Goal: Task Accomplishment & Management: Complete application form

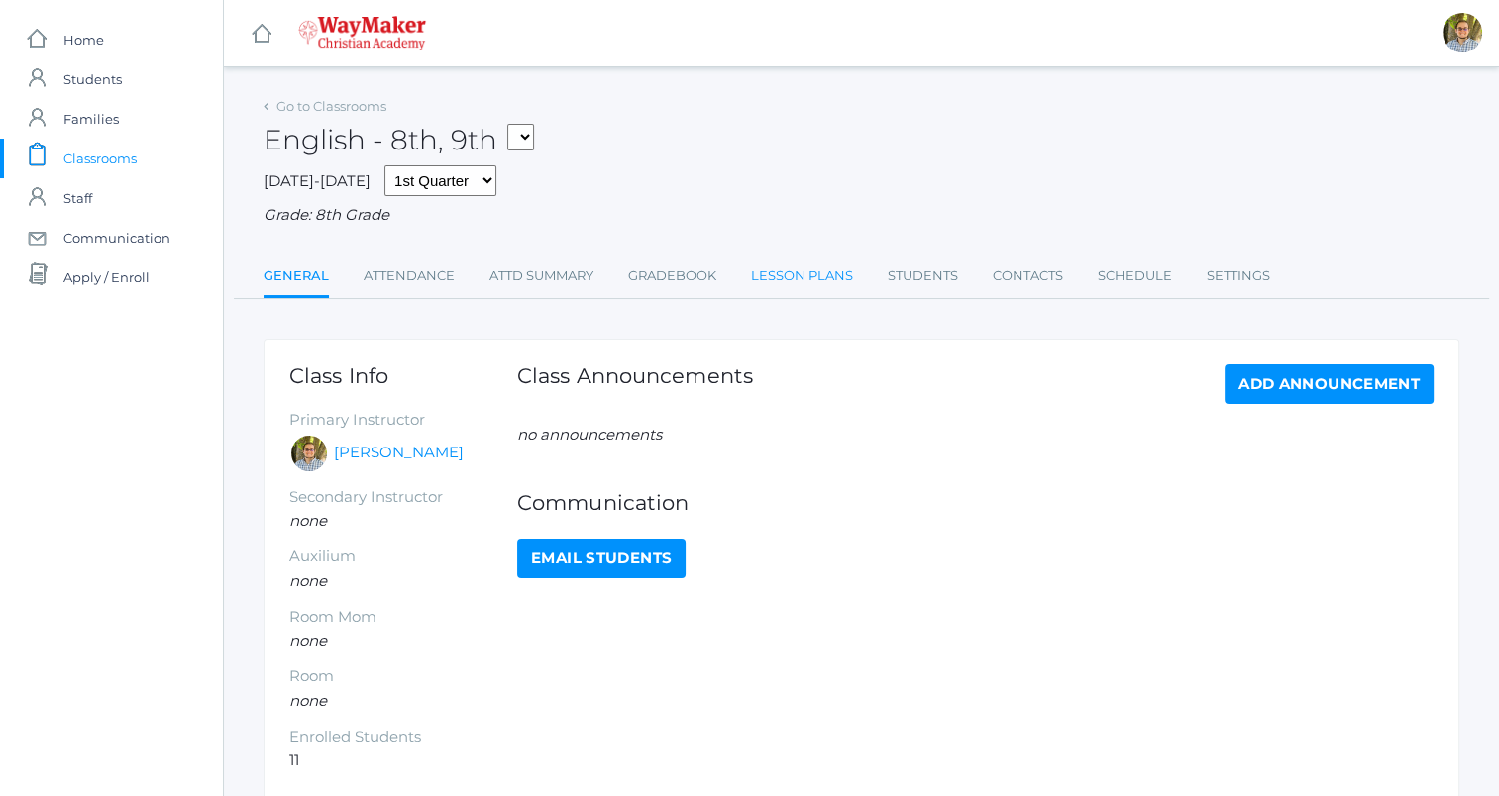
click at [769, 270] on link "Lesson Plans" at bounding box center [802, 277] width 102 height 40
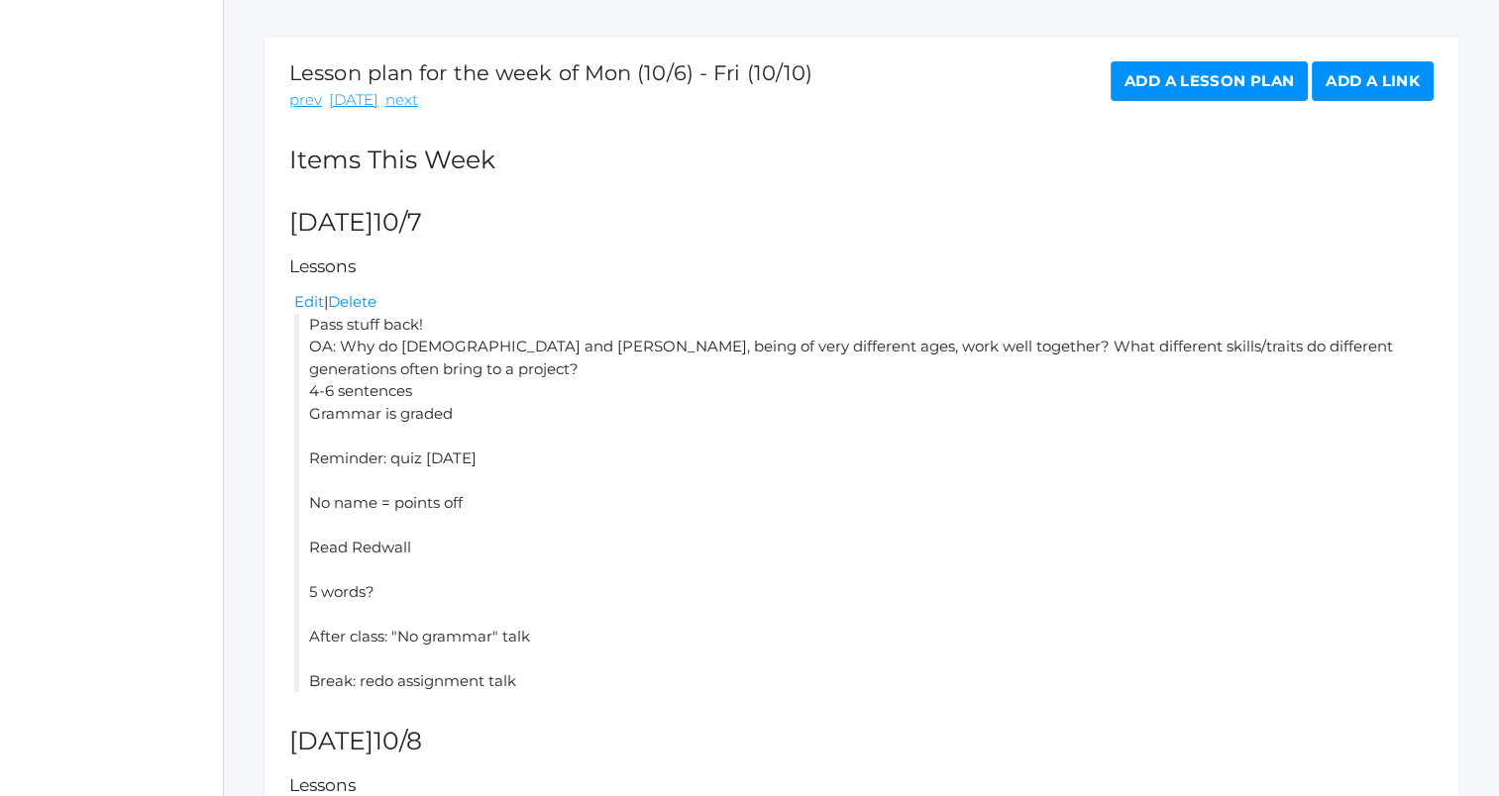
scroll to position [304, 0]
click at [312, 300] on link "Edit" at bounding box center [309, 300] width 30 height 19
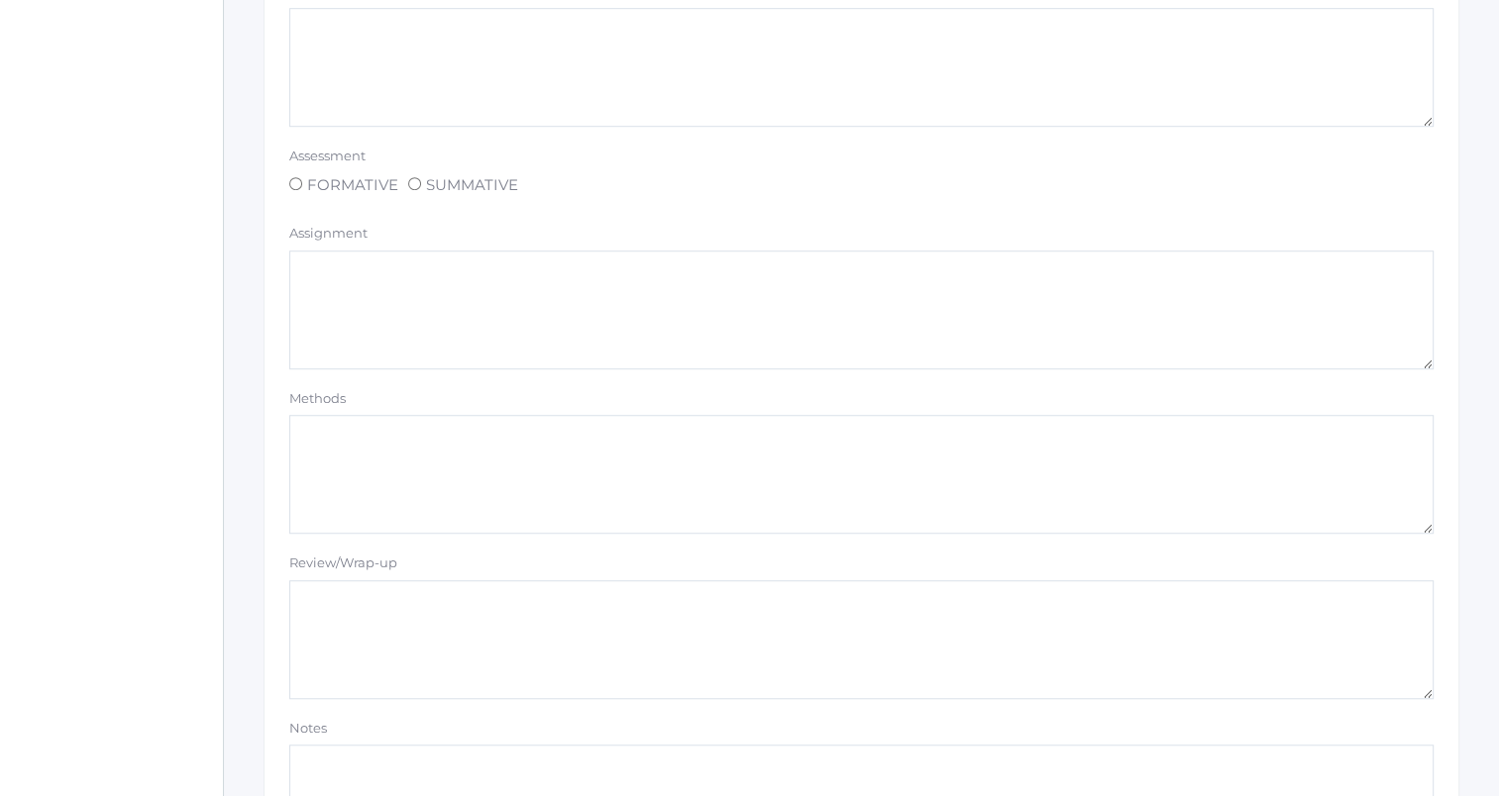
scroll to position [1675, 0]
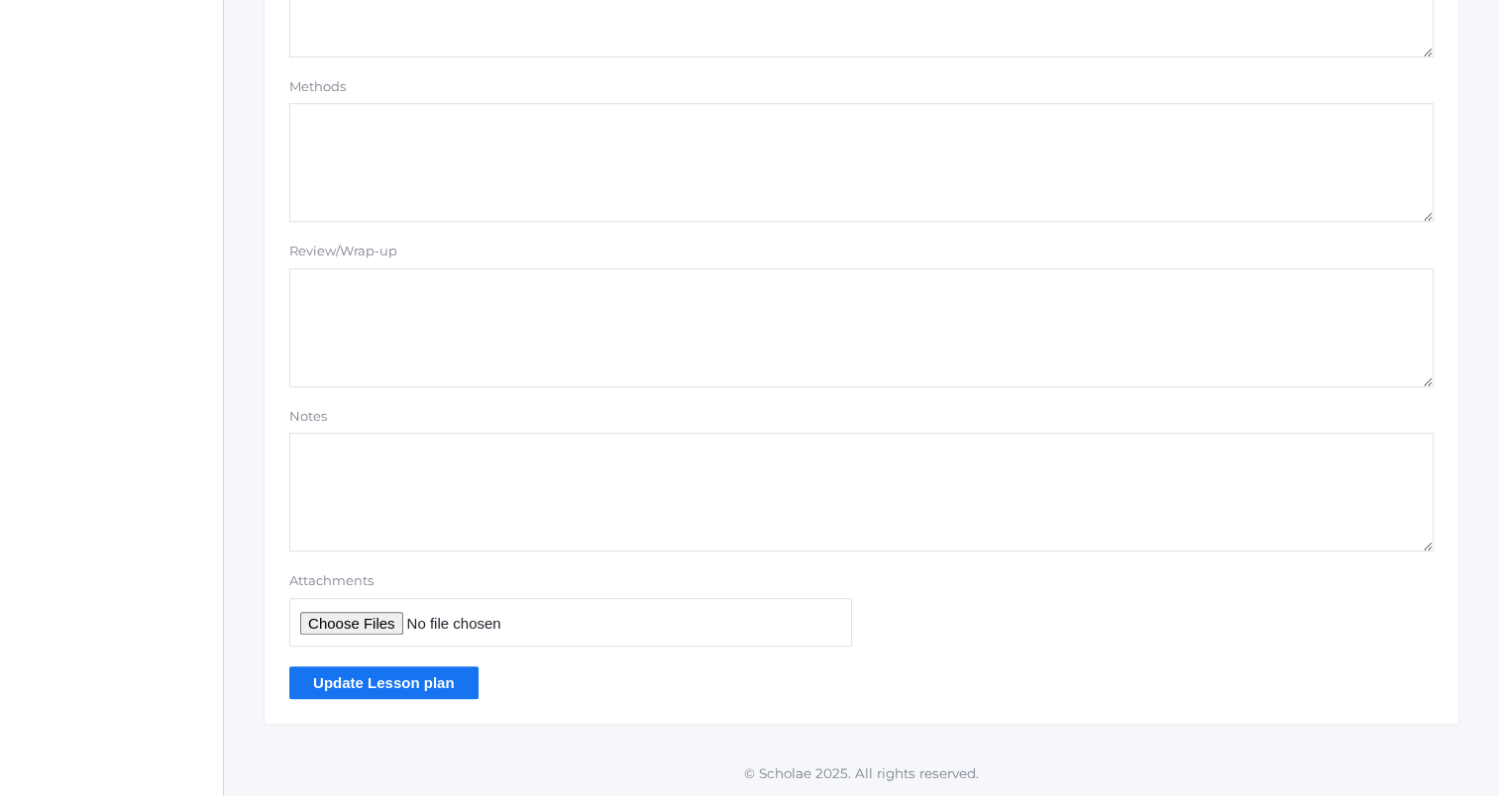
click at [375, 690] on input "Update Lesson plan" at bounding box center [383, 683] width 189 height 33
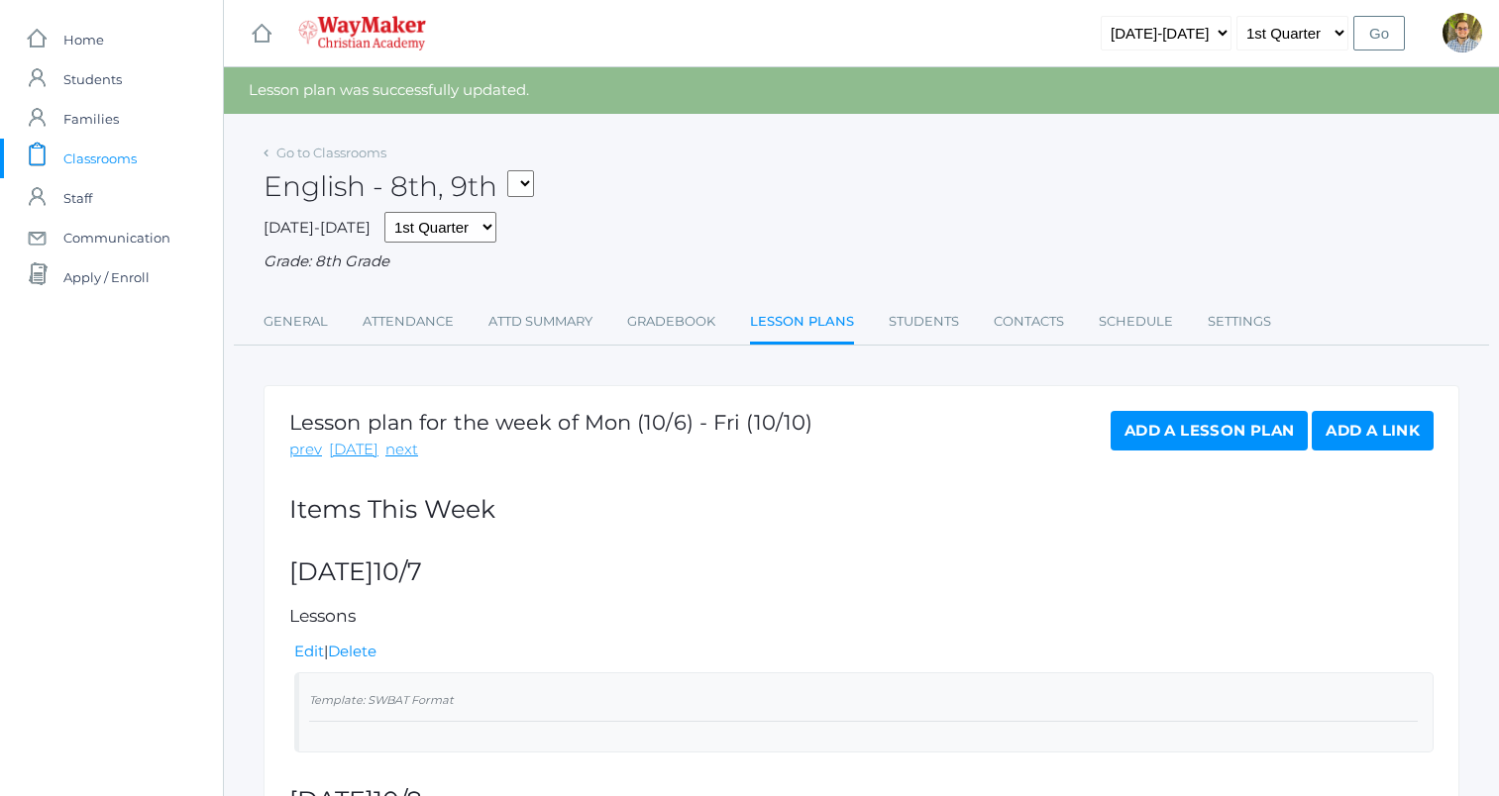
scroll to position [244, 0]
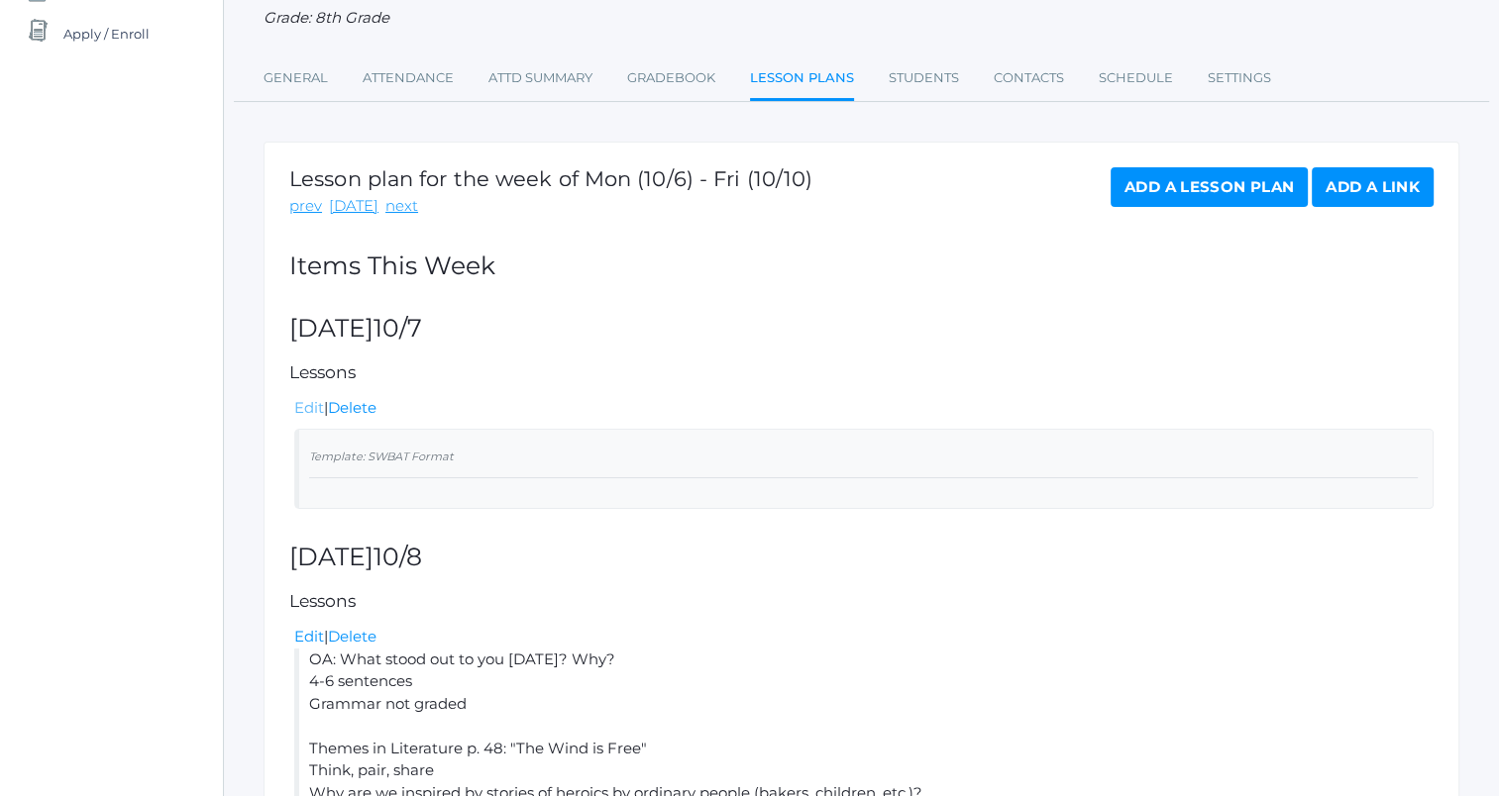
click at [310, 404] on link "Edit" at bounding box center [309, 407] width 30 height 19
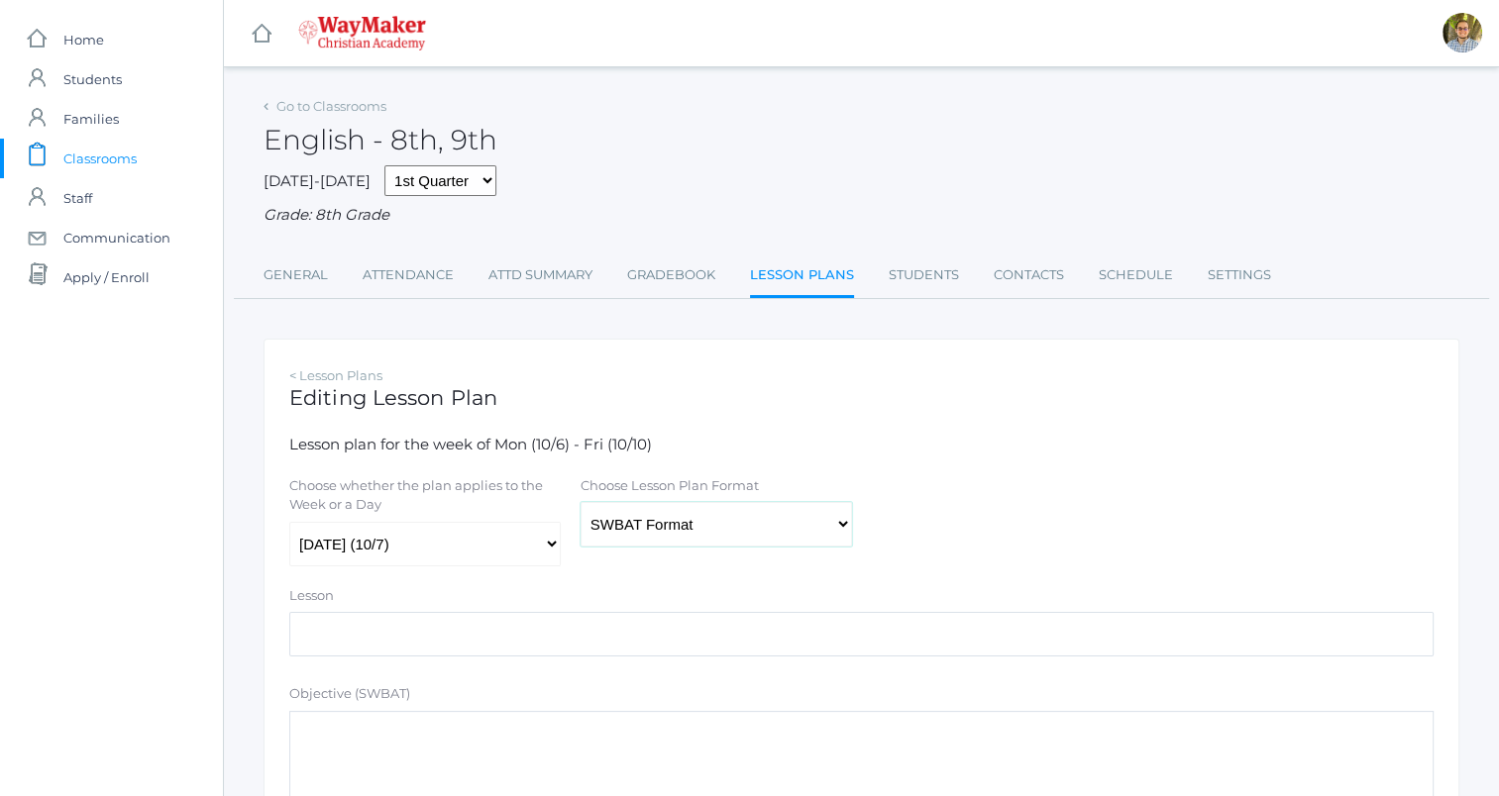
click at [649, 521] on select "Traditional Format SWBAT Format" at bounding box center [715, 524] width 271 height 45
select select "legacy"
click at [580, 503] on select "Traditional Format SWBAT Format" at bounding box center [715, 524] width 271 height 45
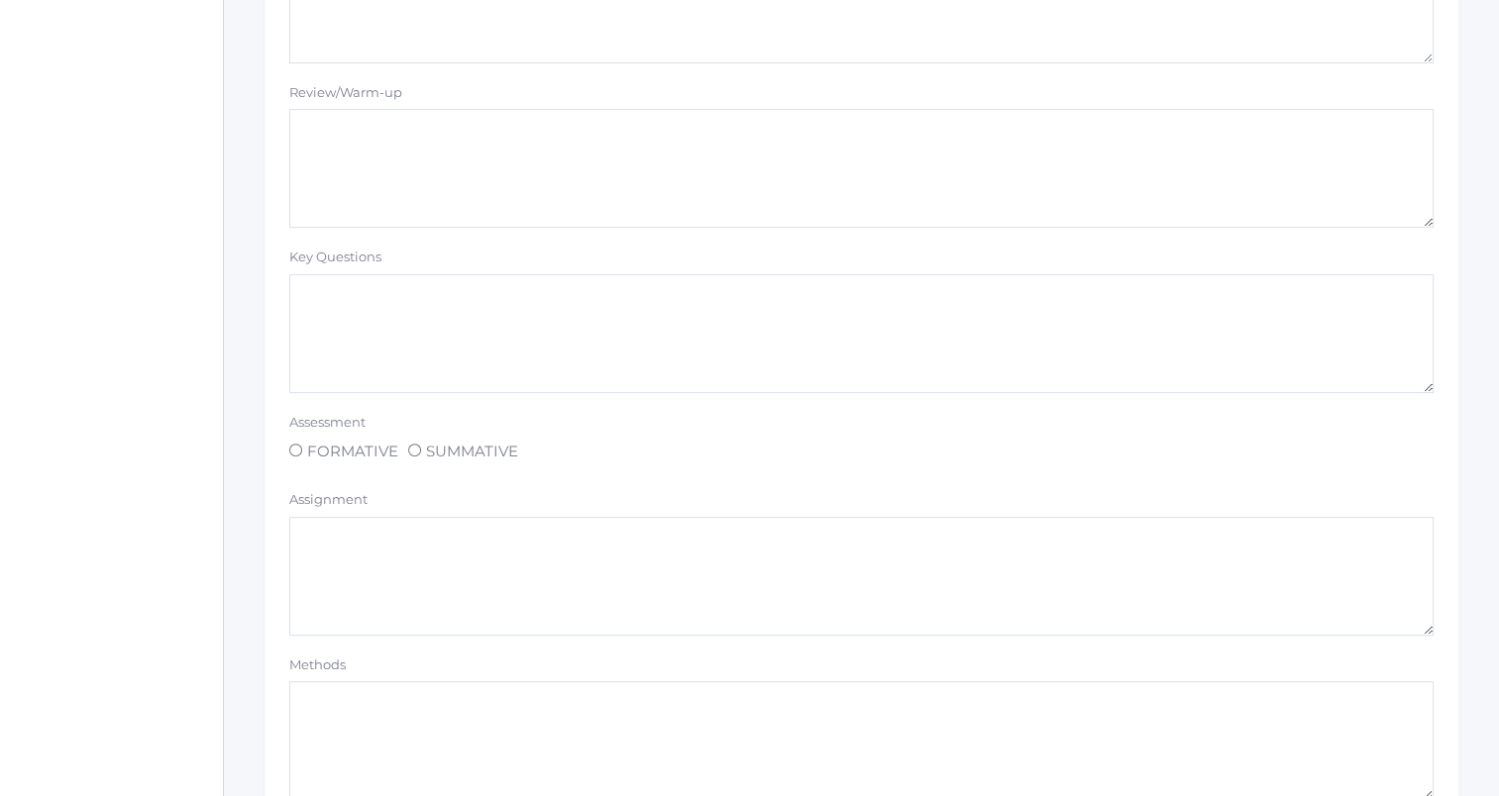
scroll to position [1345, 0]
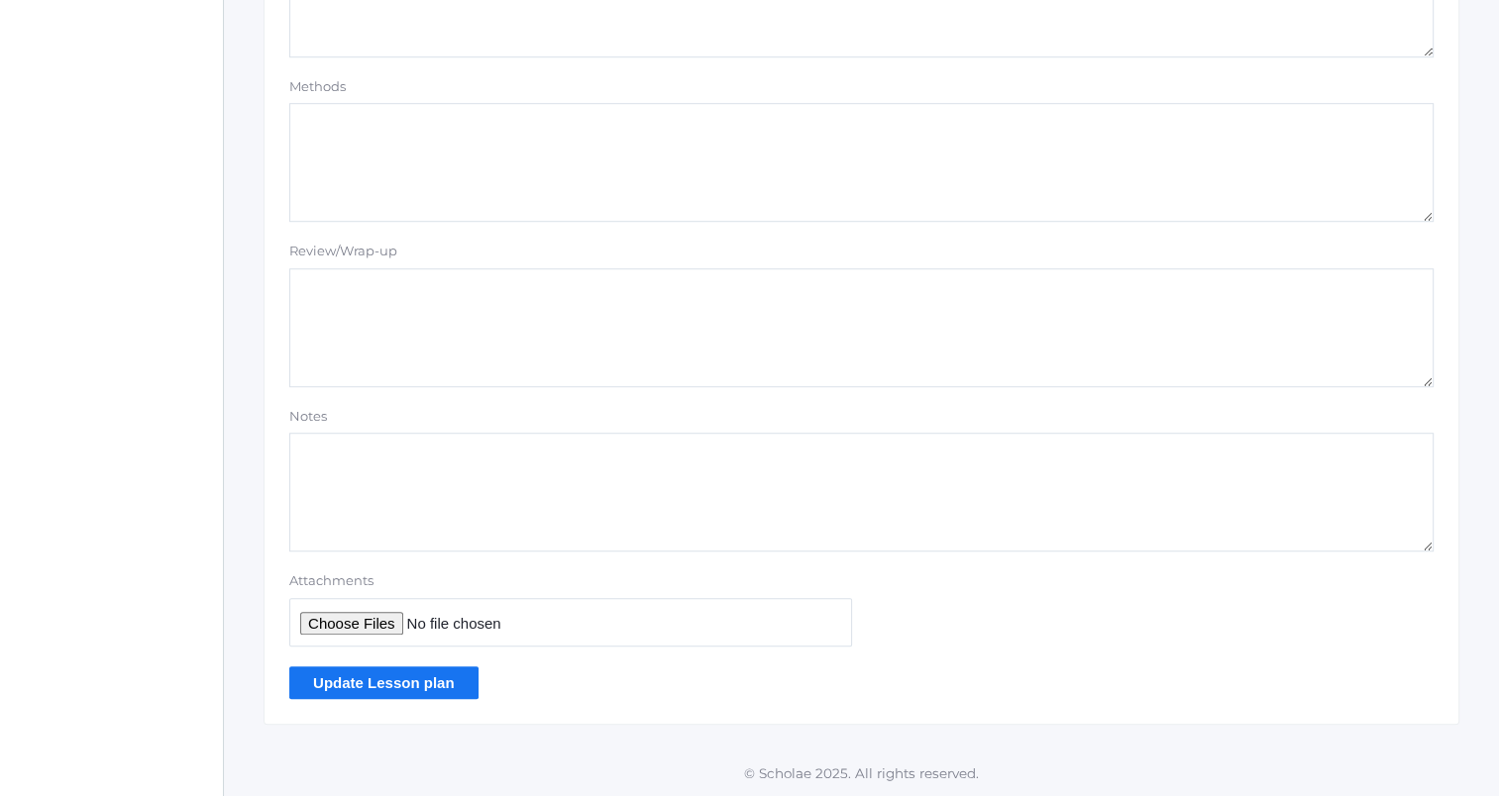
click at [449, 685] on input "Update Lesson plan" at bounding box center [383, 683] width 189 height 33
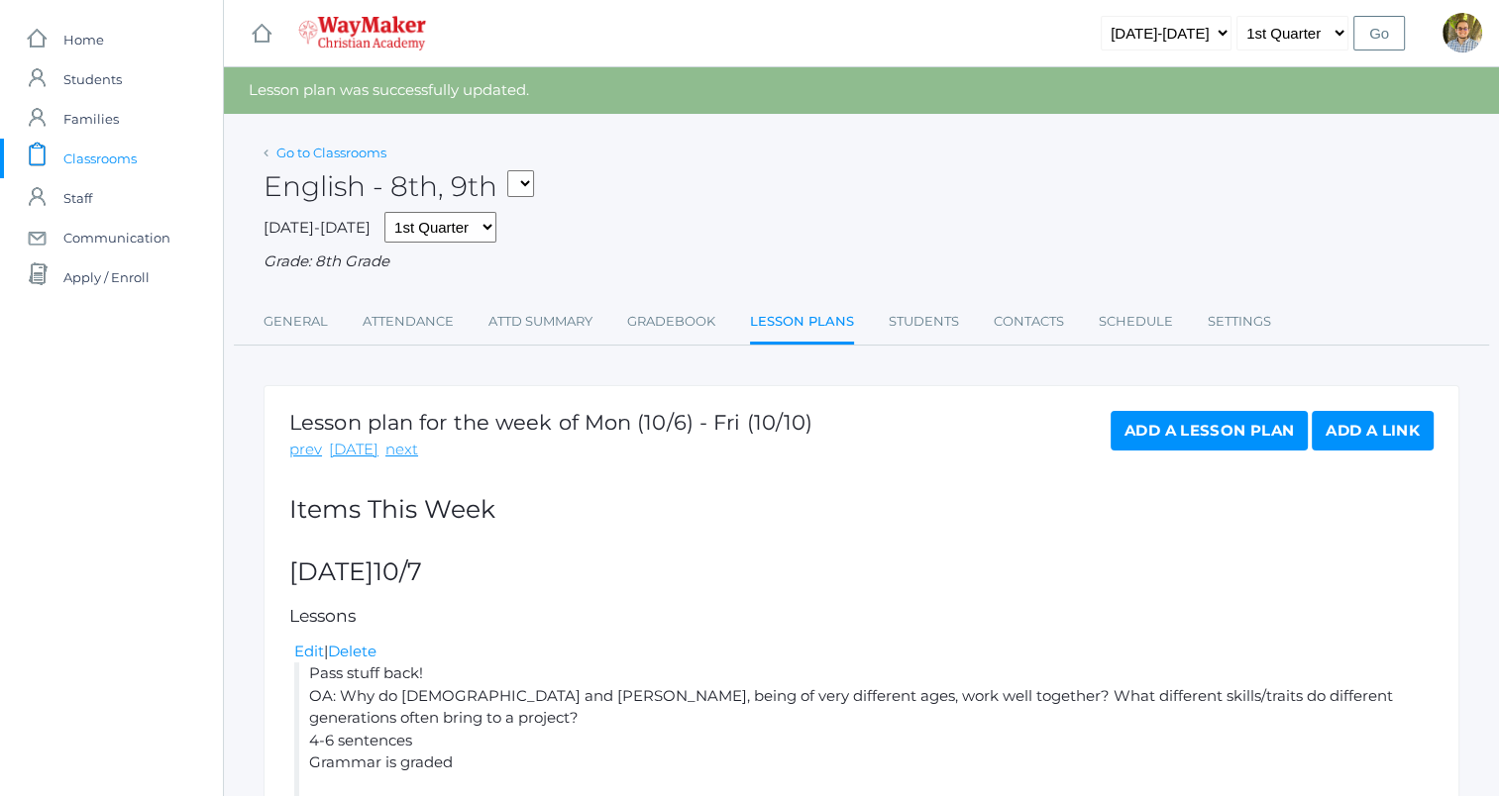
click at [358, 152] on link "Go to Classrooms" at bounding box center [331, 153] width 110 height 16
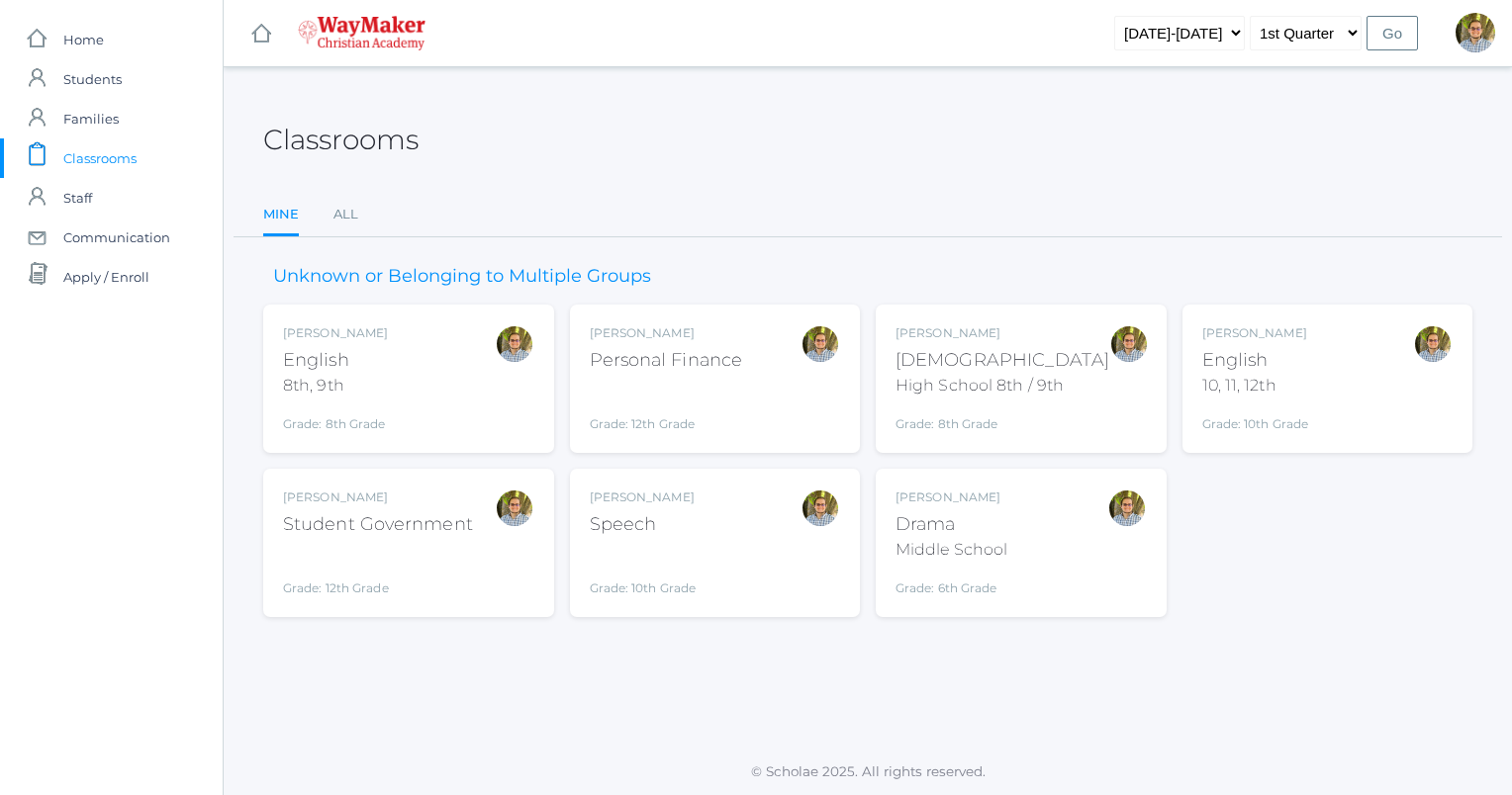
click at [754, 562] on div "Kylen Braileanu Speech Grade: 10th Grade SPEECH" at bounding box center [715, 542] width 252 height 109
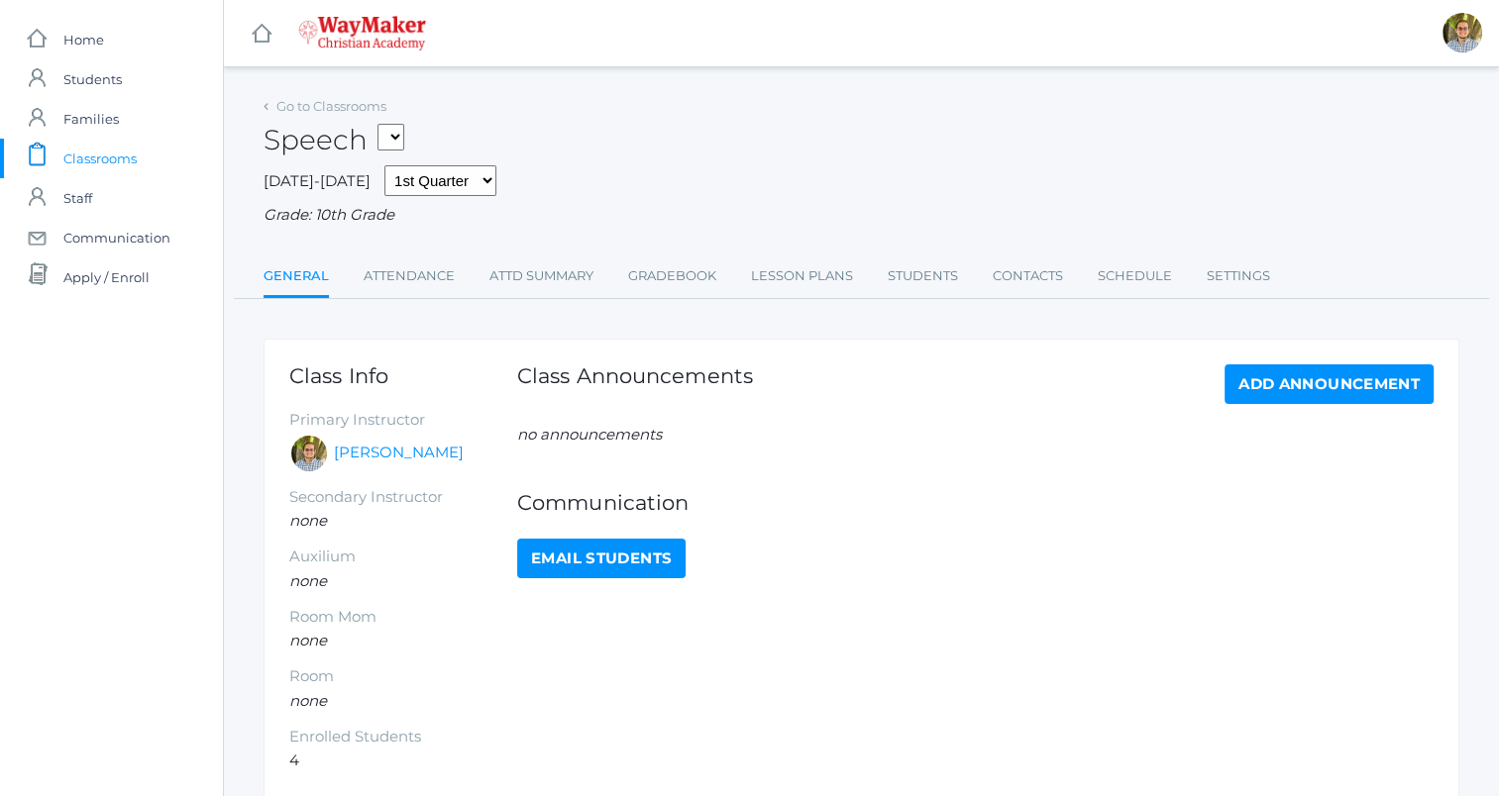
click at [782, 279] on link "Lesson Plans" at bounding box center [802, 277] width 102 height 40
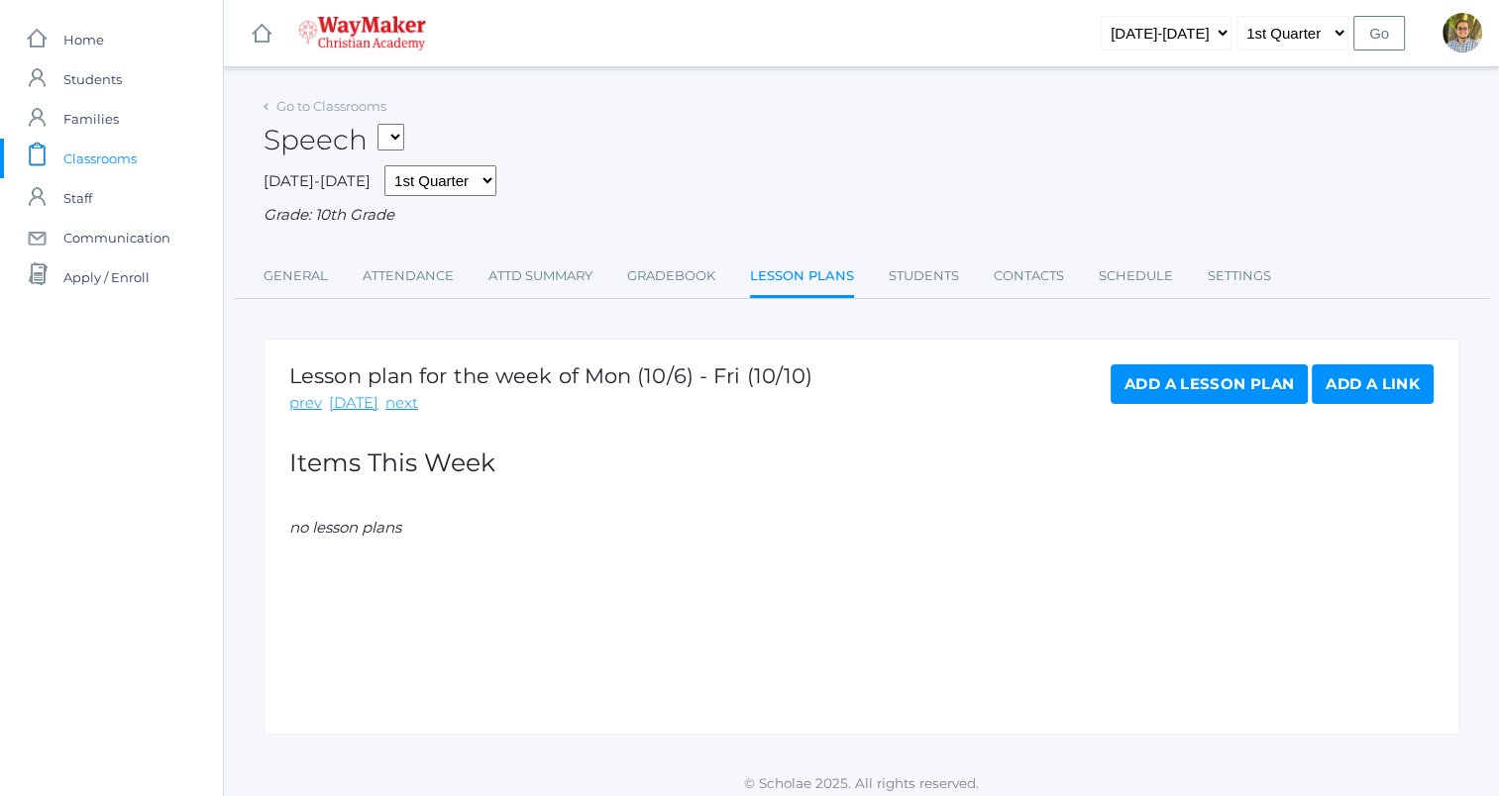
click at [1153, 385] on link "Add a Lesson Plan" at bounding box center [1208, 385] width 197 height 40
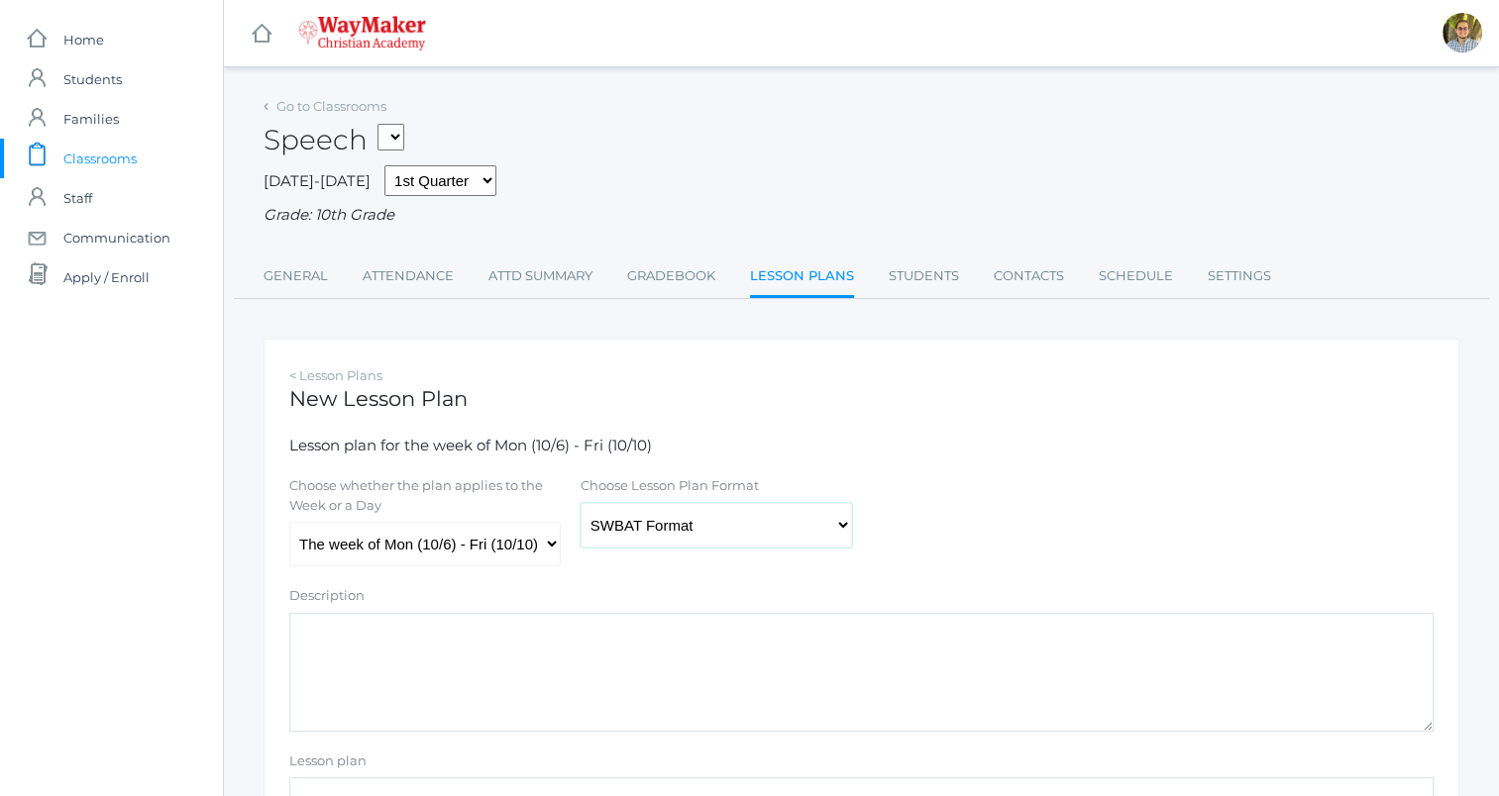
click at [634, 505] on select "Traditional Format SWBAT Format" at bounding box center [715, 525] width 271 height 45
select select "legacy"
click at [580, 503] on select "Traditional Format SWBAT Format" at bounding box center [715, 525] width 271 height 45
click at [460, 551] on select "The week of Mon (10/6) - Fri (10/10) Monday (10/6) Tuesday (10/7) Wednesday (10…" at bounding box center [424, 544] width 271 height 45
select select "2025-10-08"
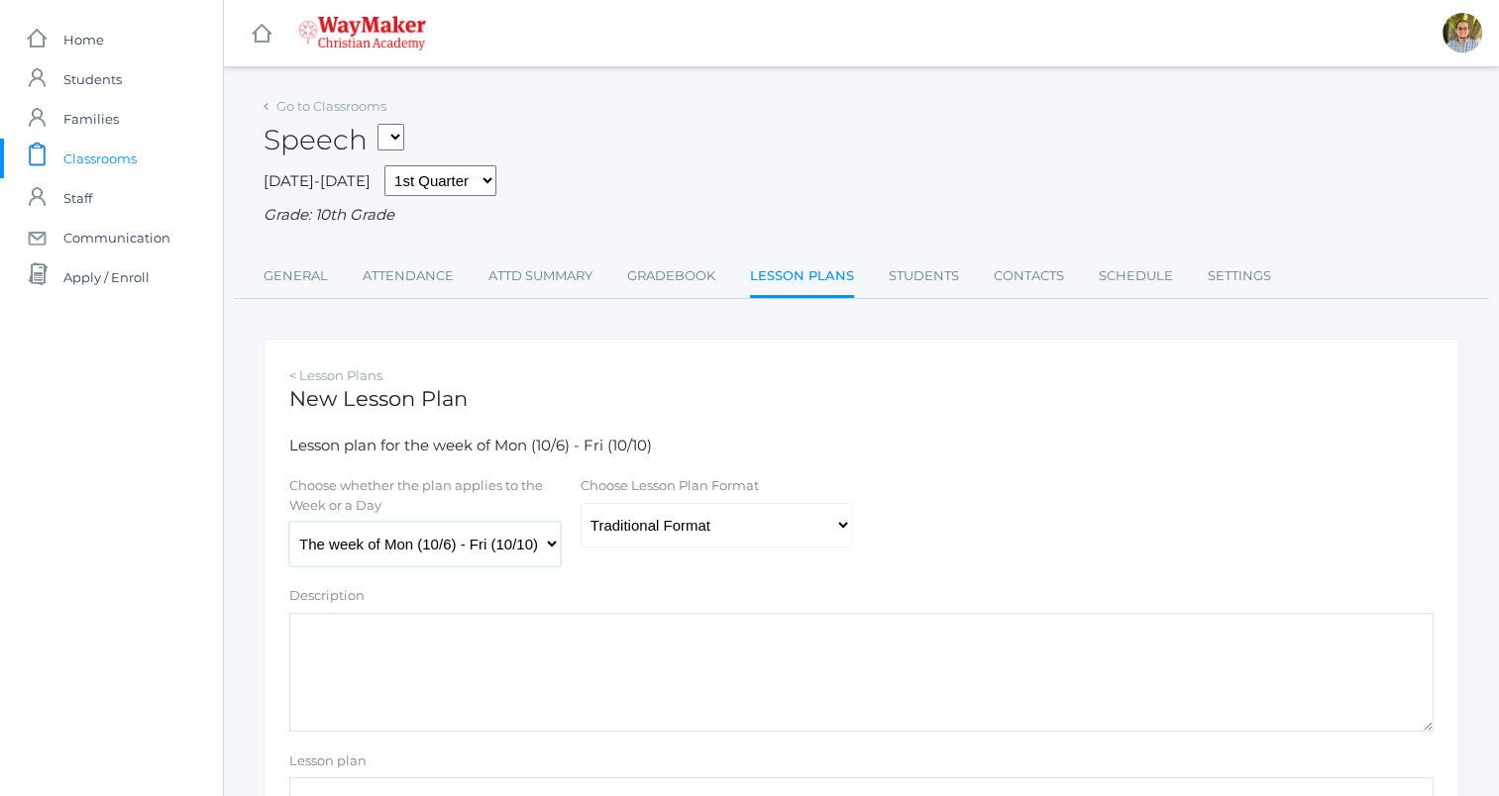
click at [289, 523] on select "The week of Mon (10/6) - Fri (10/10) Monday (10/6) Tuesday (10/7) Wednesday (10…" at bounding box center [424, 544] width 271 height 45
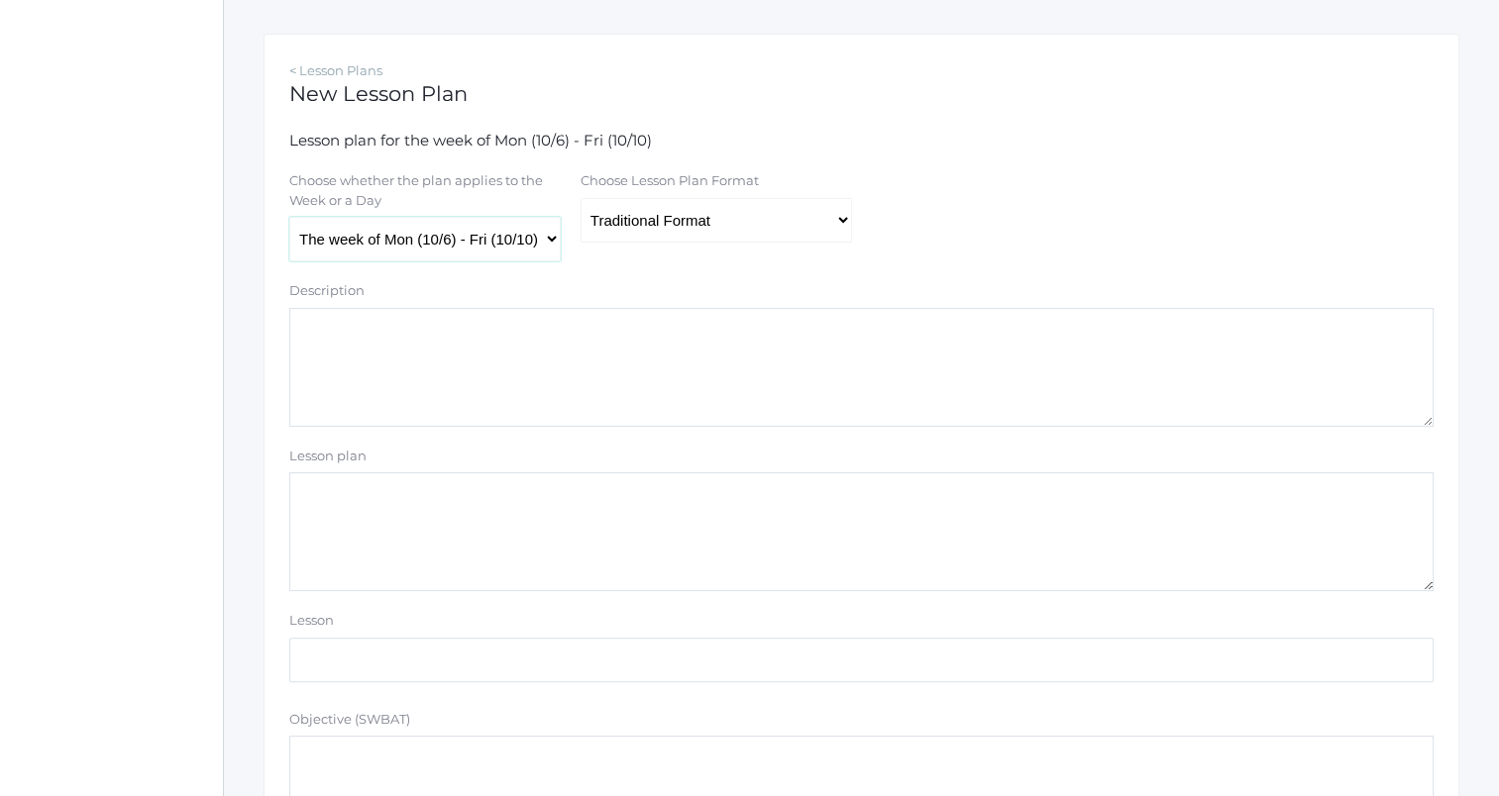
scroll to position [307, 0]
click at [709, 506] on textarea "Lesson plan" at bounding box center [861, 529] width 1144 height 119
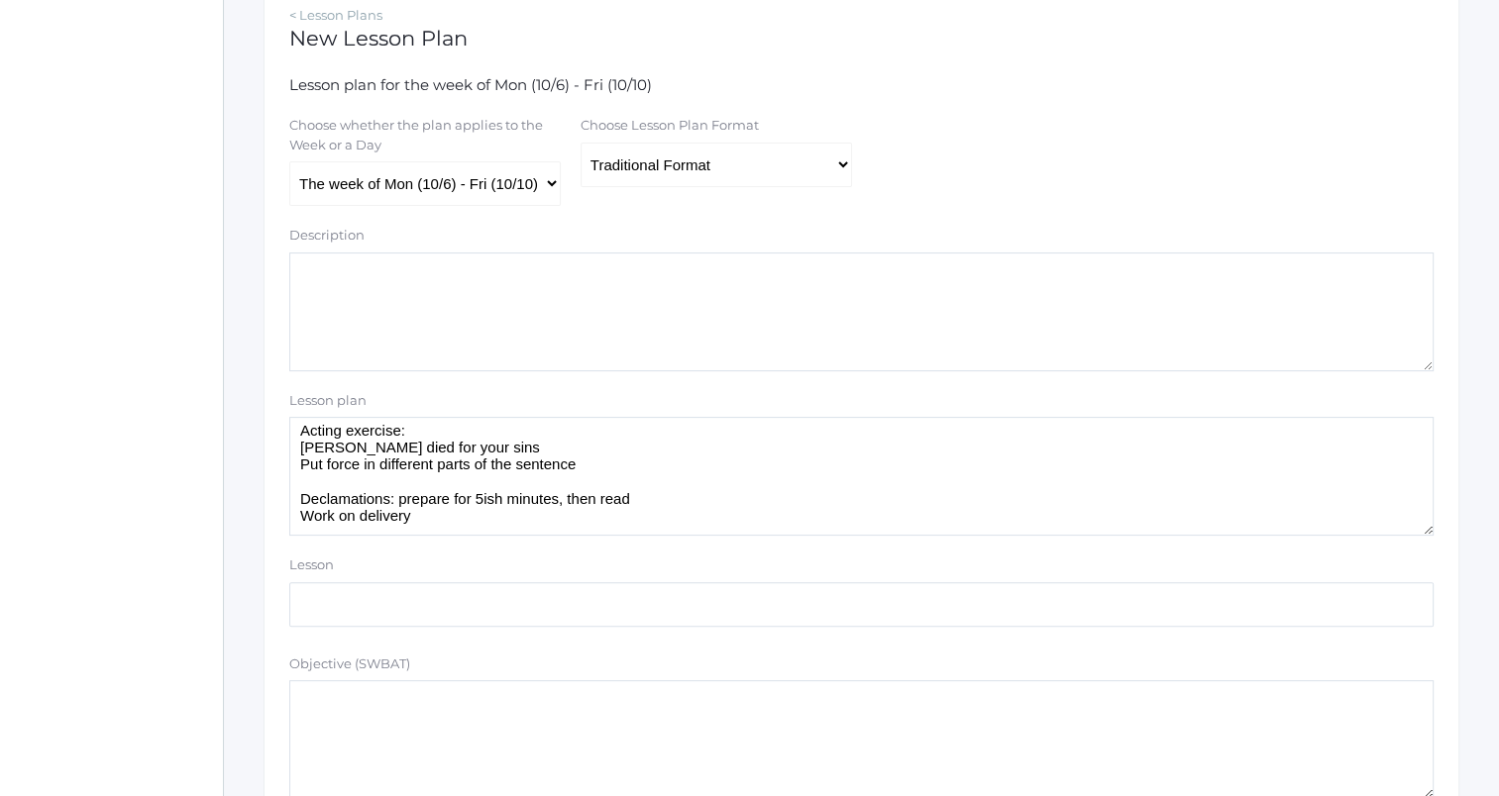
scroll to position [67, 0]
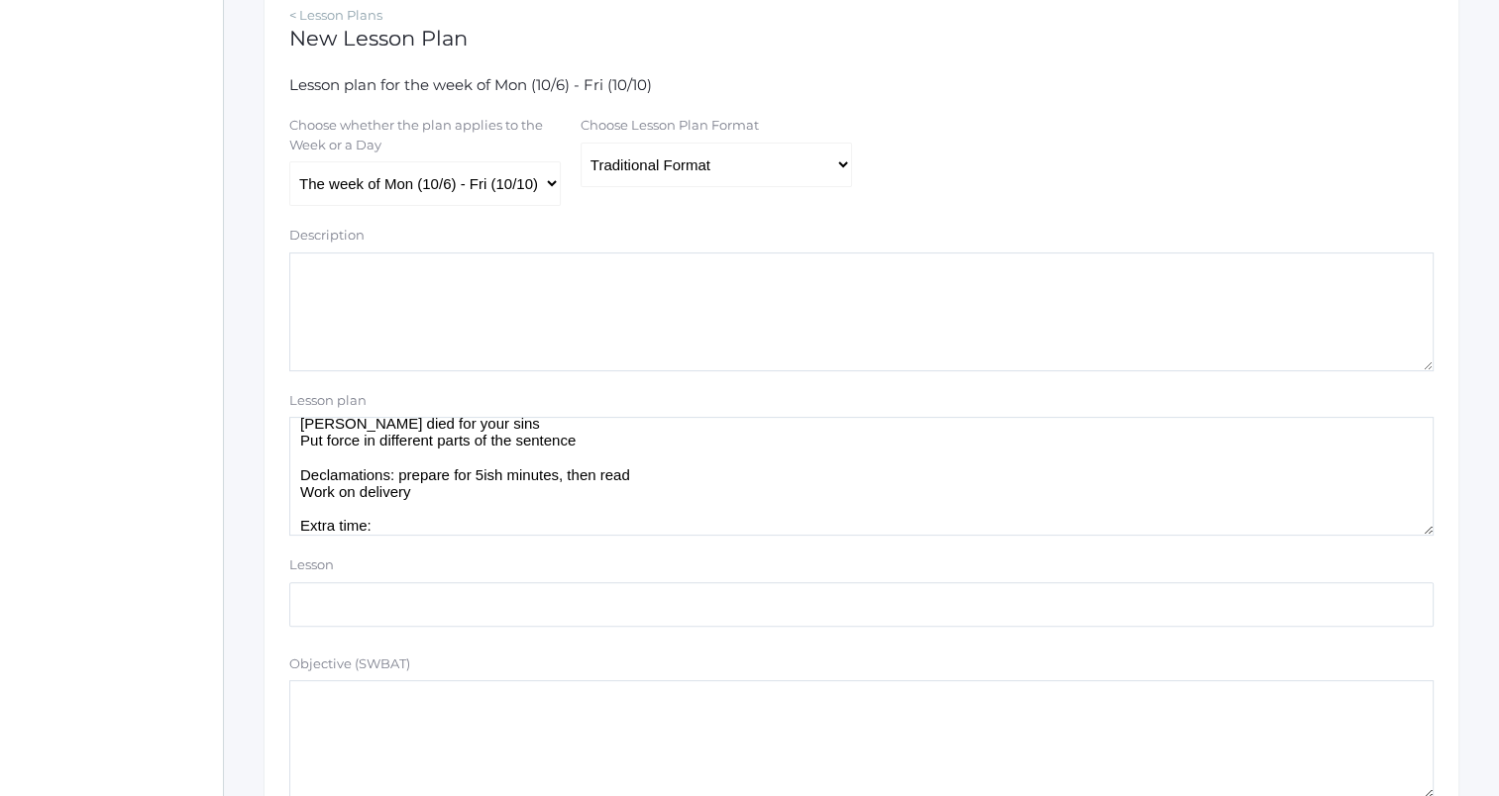
click at [1112, 170] on div "Choose whether the plan applies to the Week or a Day The week of Mon (10/6) - F…" at bounding box center [861, 161] width 1164 height 90
click at [912, 520] on textarea "Textbook pp. 12-14 (breath support, force, pitch) Acting exercise: Jesus Christ…" at bounding box center [861, 476] width 1144 height 119
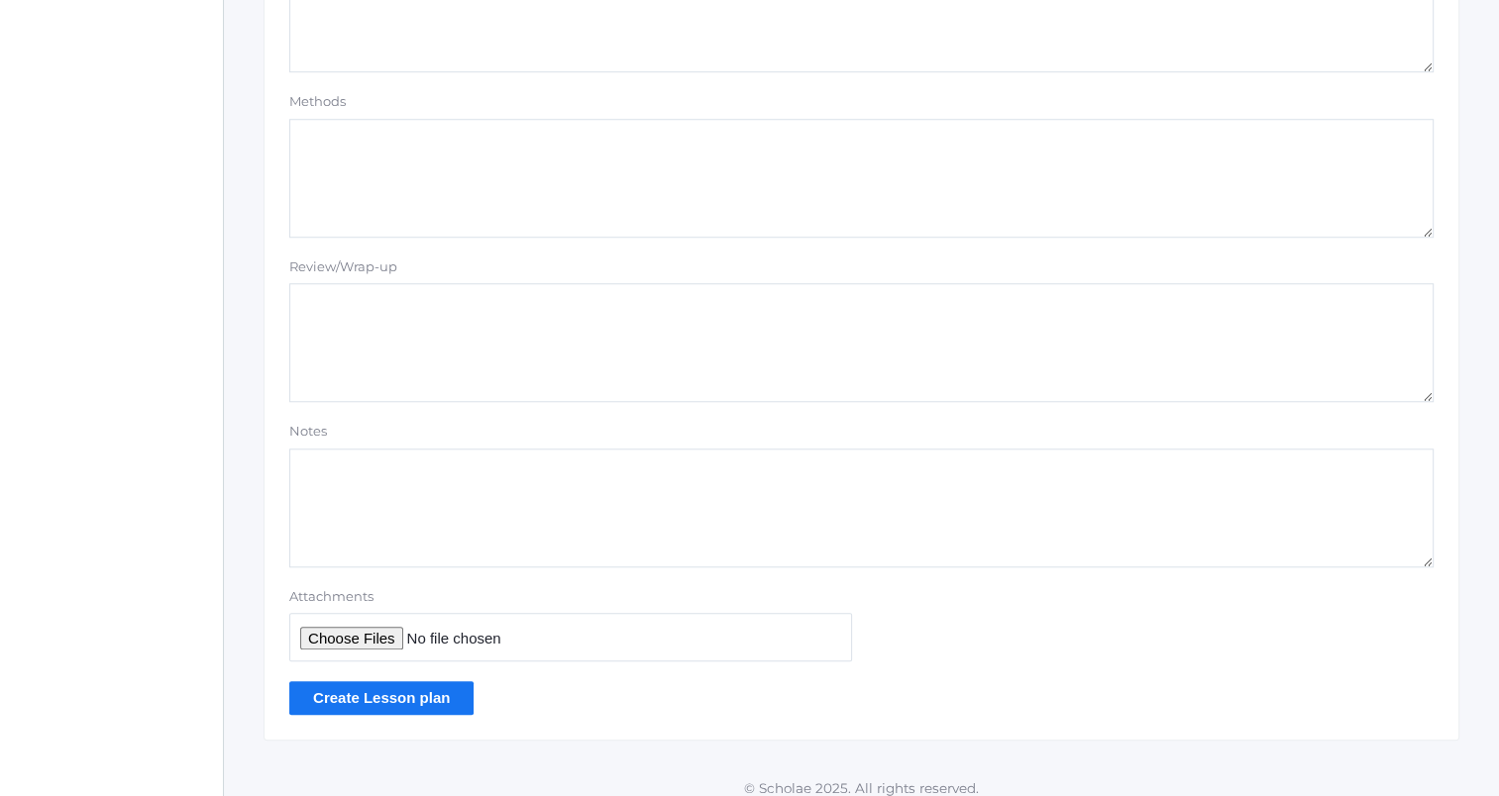
scroll to position [1675, 0]
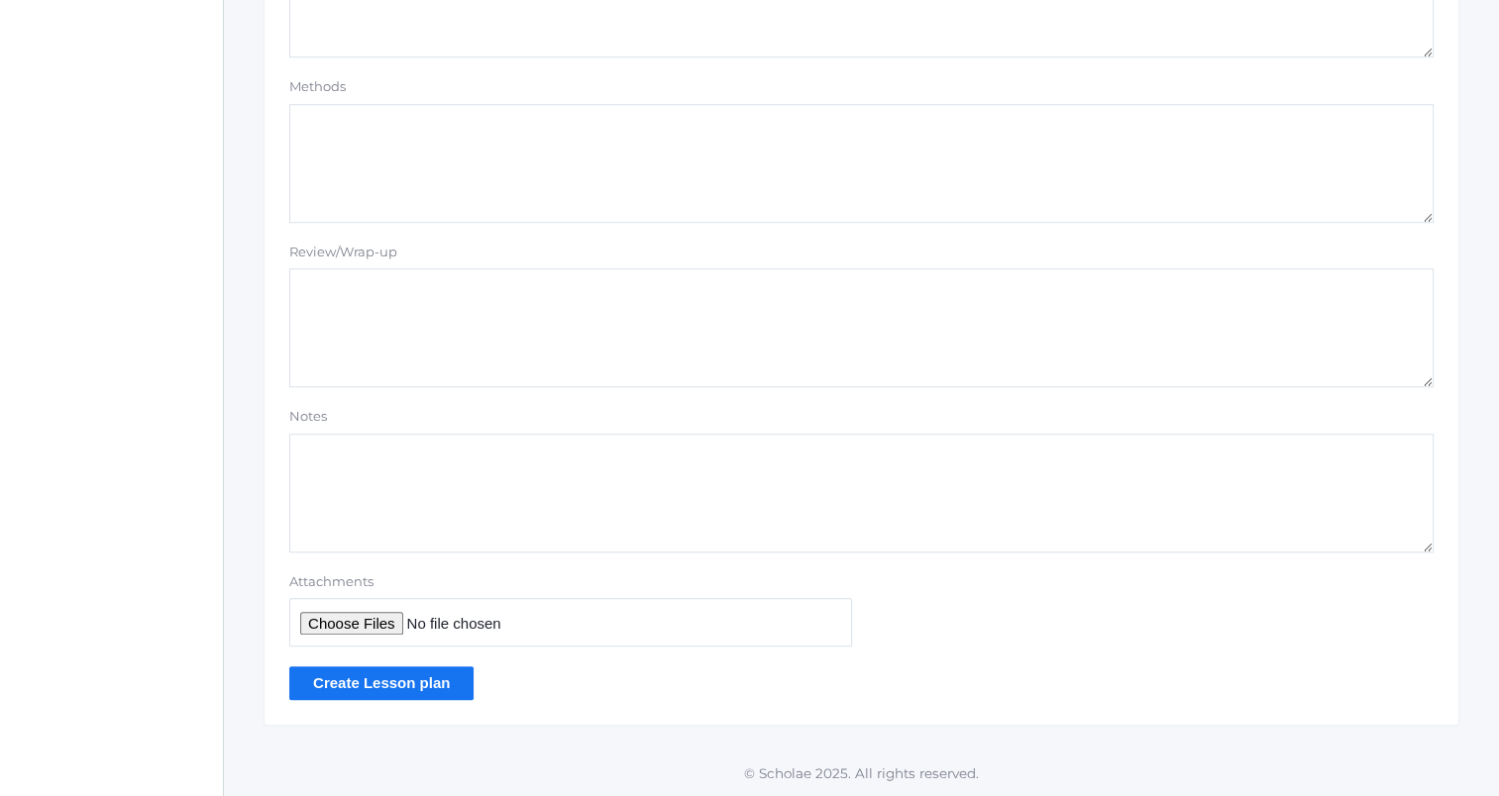
type textarea "Textbook pp. 12-14 (breath support, force, pitch) Acting exercise: Jesus Christ…"
click at [378, 678] on input "Create Lesson plan" at bounding box center [381, 683] width 184 height 33
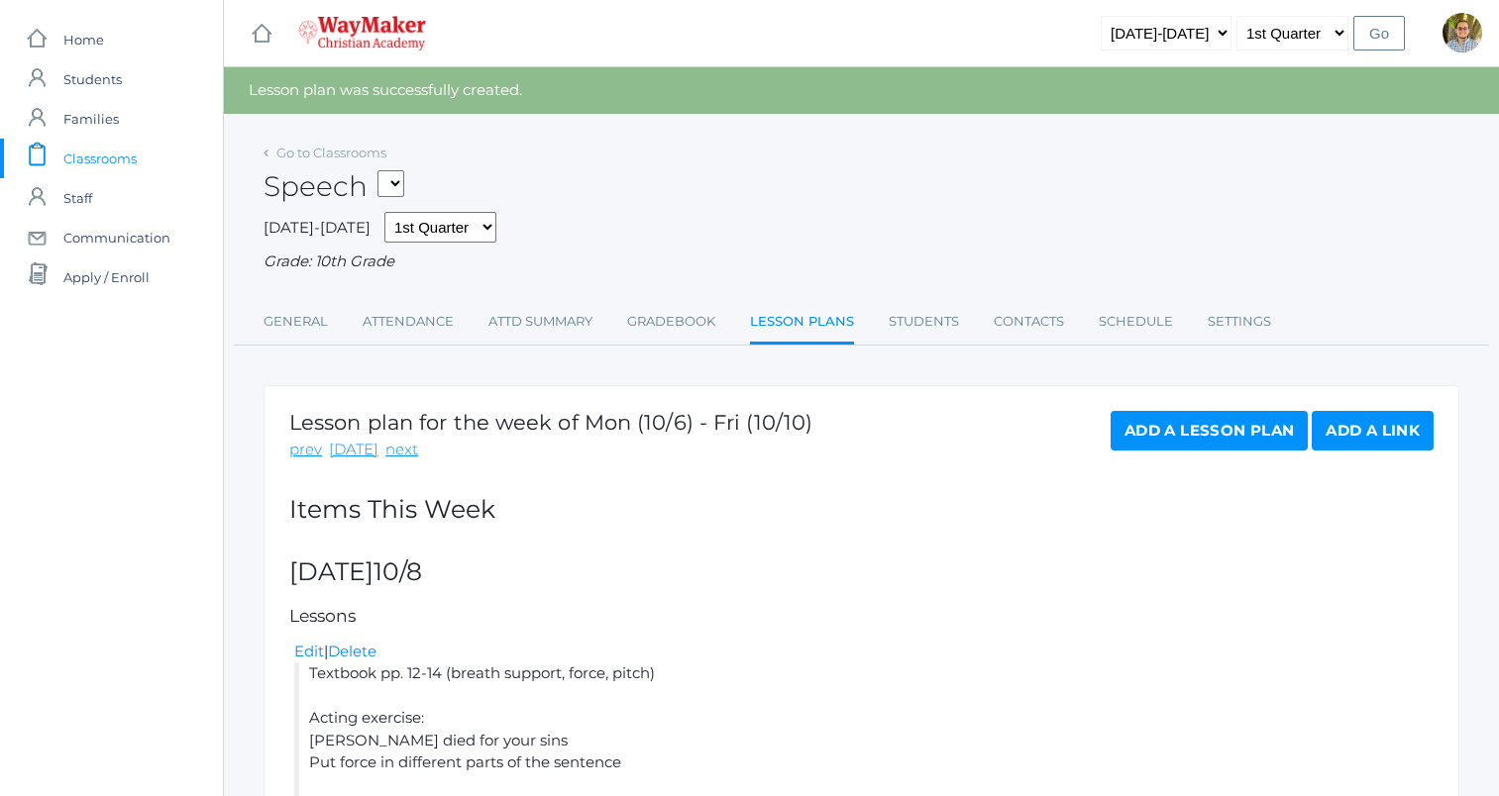
scroll to position [202, 0]
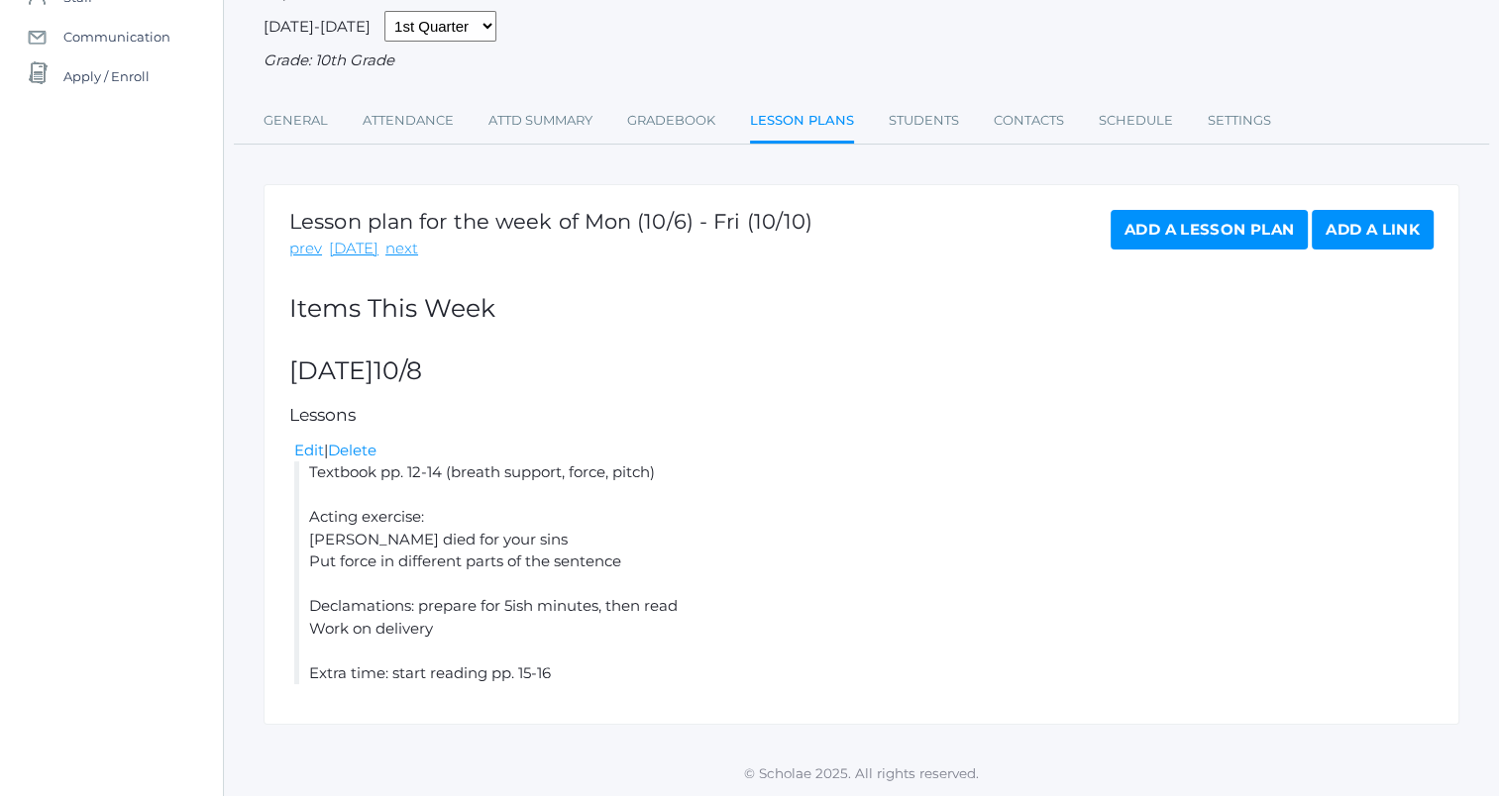
click at [1185, 234] on link "Add a Lesson Plan" at bounding box center [1208, 230] width 197 height 40
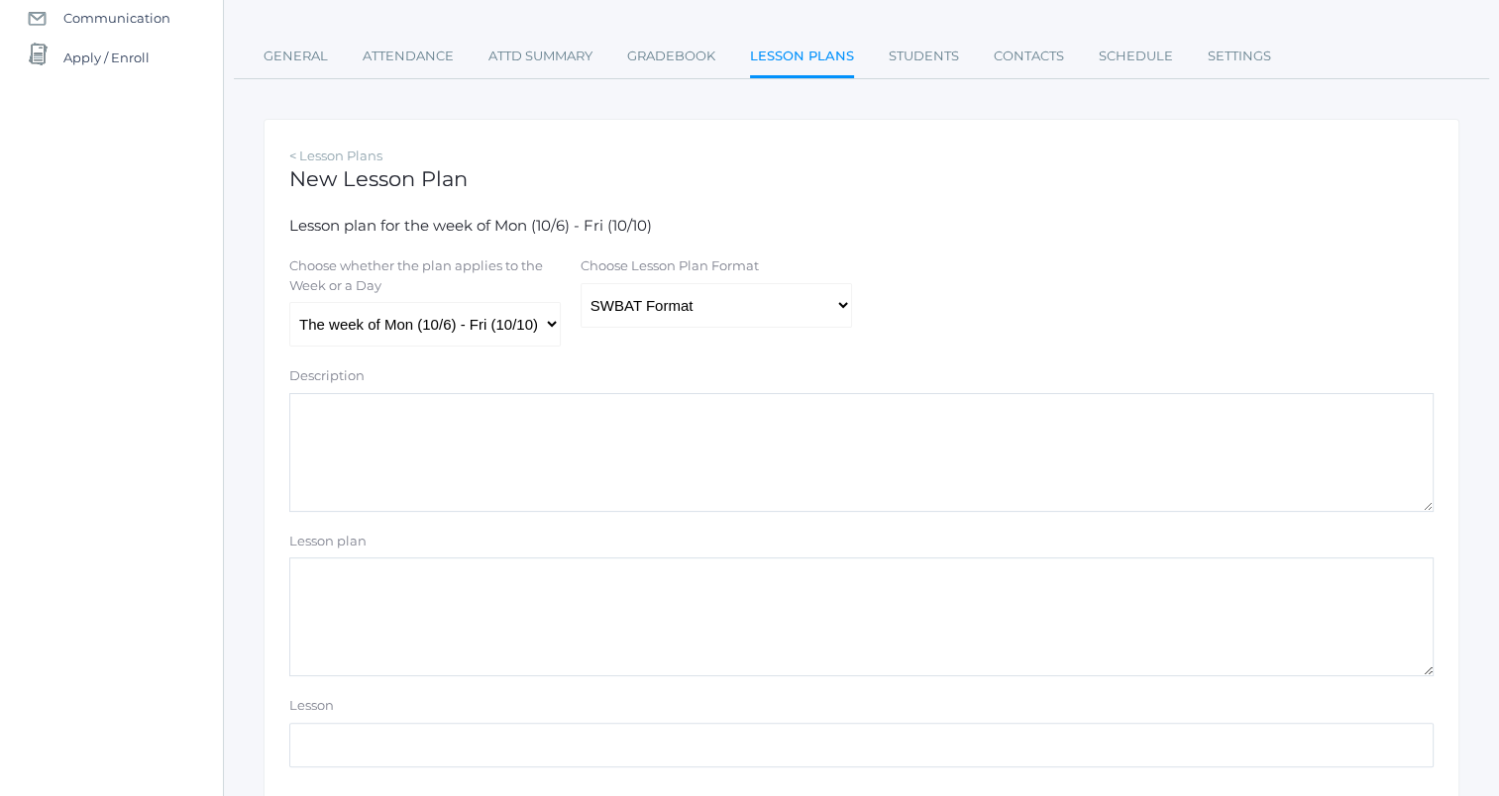
scroll to position [221, 0]
click at [796, 302] on select "Traditional Format SWBAT Format" at bounding box center [715, 304] width 271 height 45
select select "legacy"
click at [580, 282] on select "Traditional Format SWBAT Format" at bounding box center [715, 304] width 271 height 45
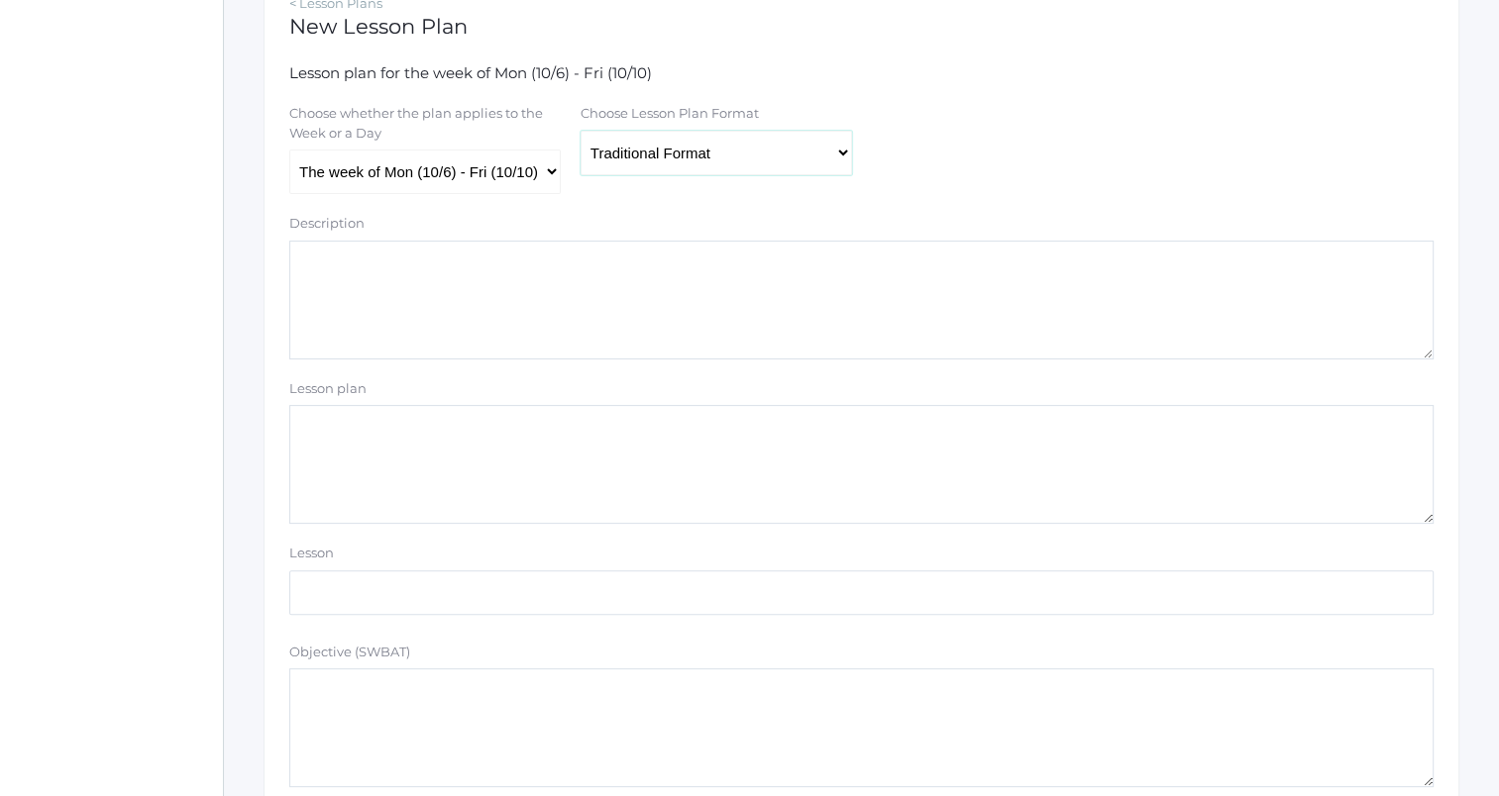
scroll to position [376, 0]
click at [489, 164] on select "The week of Mon (10/6) - Fri (10/10) Monday (10/6) Tuesday (10/7) Wednesday (10…" at bounding box center [424, 168] width 271 height 45
select select "2025-10-10"
click at [289, 147] on select "The week of Mon (10/6) - Fri (10/10) Monday (10/6) Tuesday (10/7) Wednesday (10…" at bounding box center [424, 168] width 271 height 45
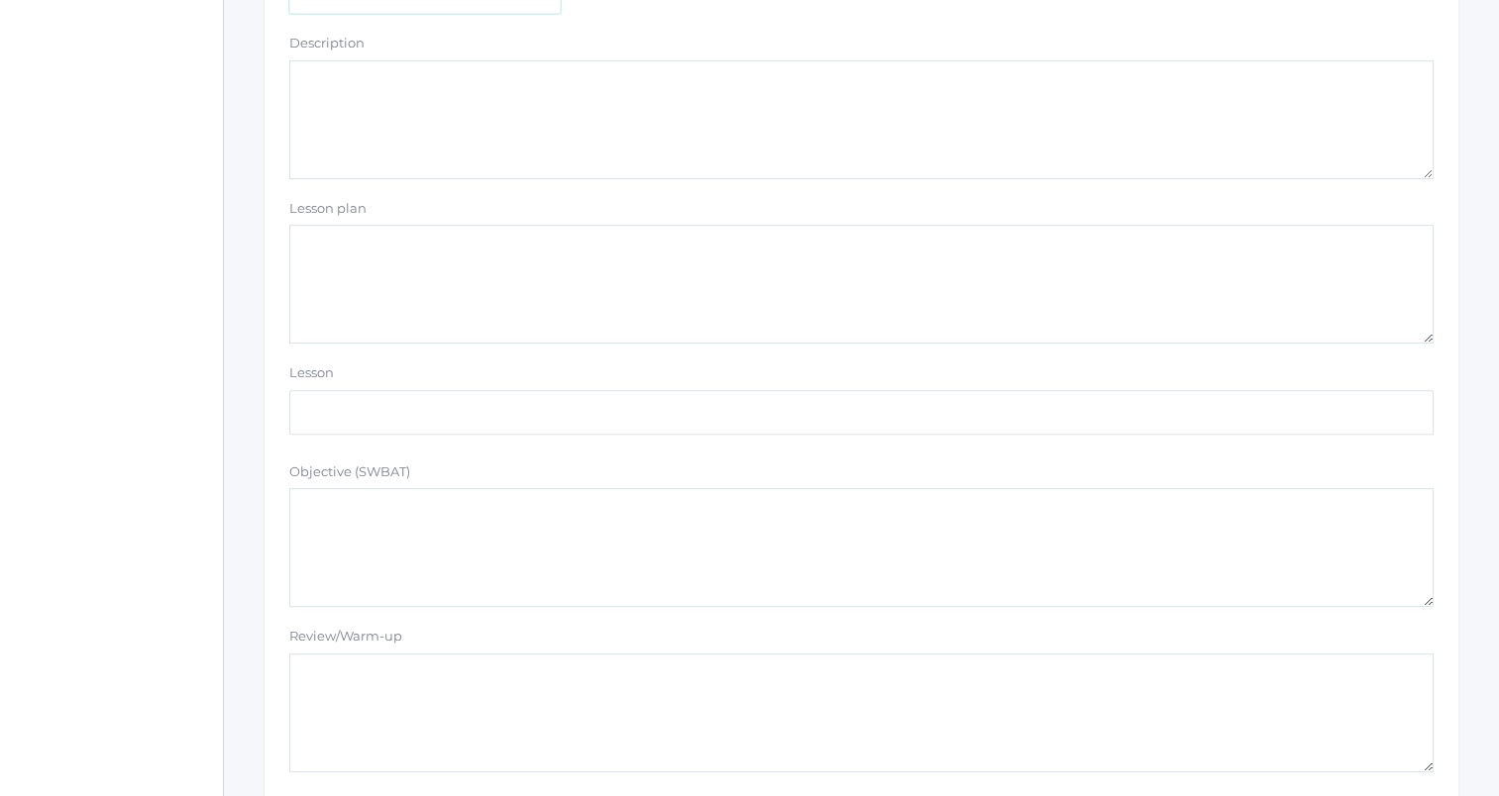
scroll to position [559, 0]
click at [708, 297] on textarea "Lesson plan" at bounding box center [861, 278] width 1144 height 119
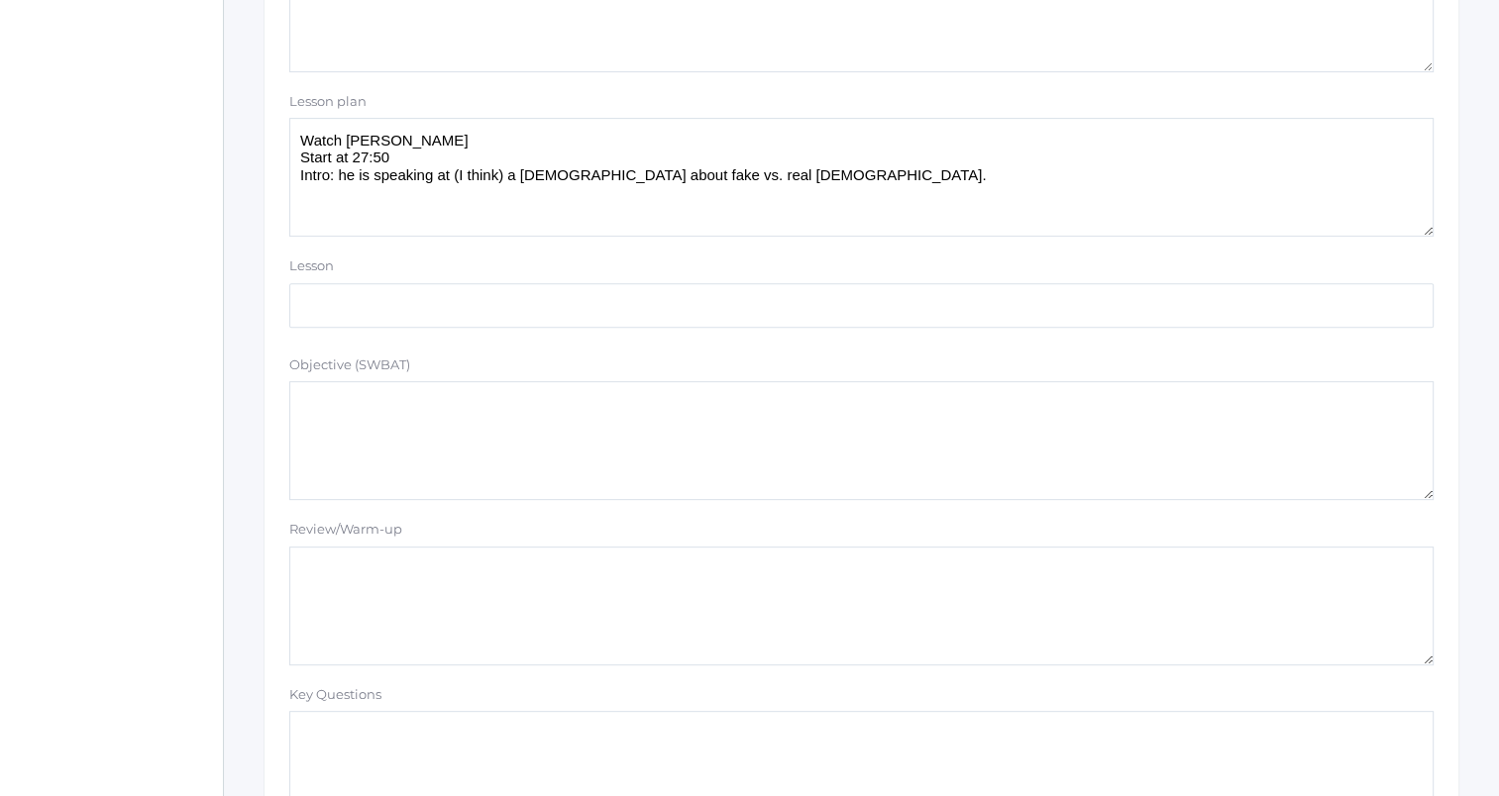
scroll to position [661, 0]
click at [947, 225] on textarea "Watch Paul Washer Start at 27:50 Intro: he is speaking at (I think) a Baptist c…" at bounding box center [861, 176] width 1144 height 119
paste textarea "[URL][DOMAIN_NAME]"
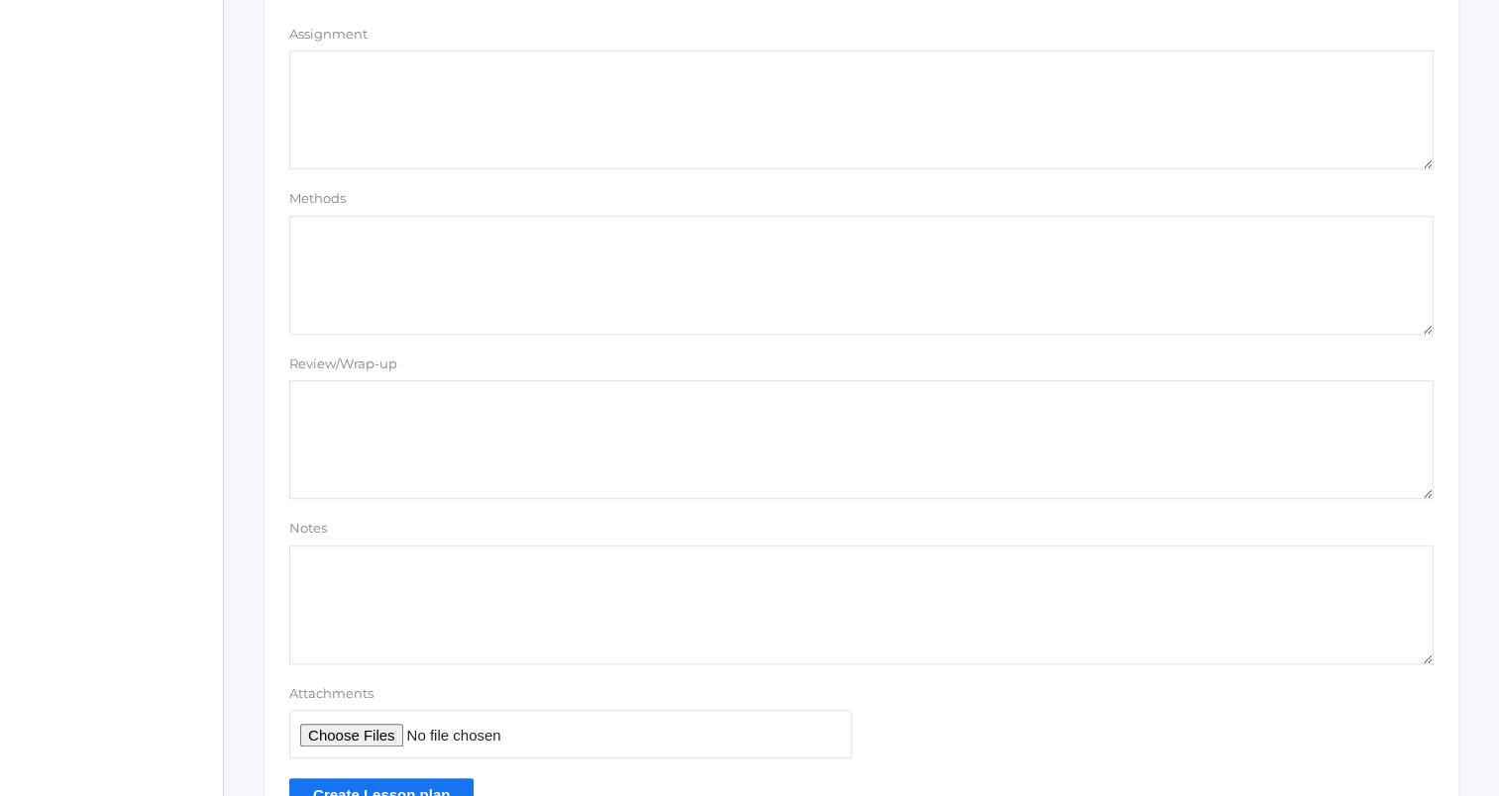
scroll to position [1675, 0]
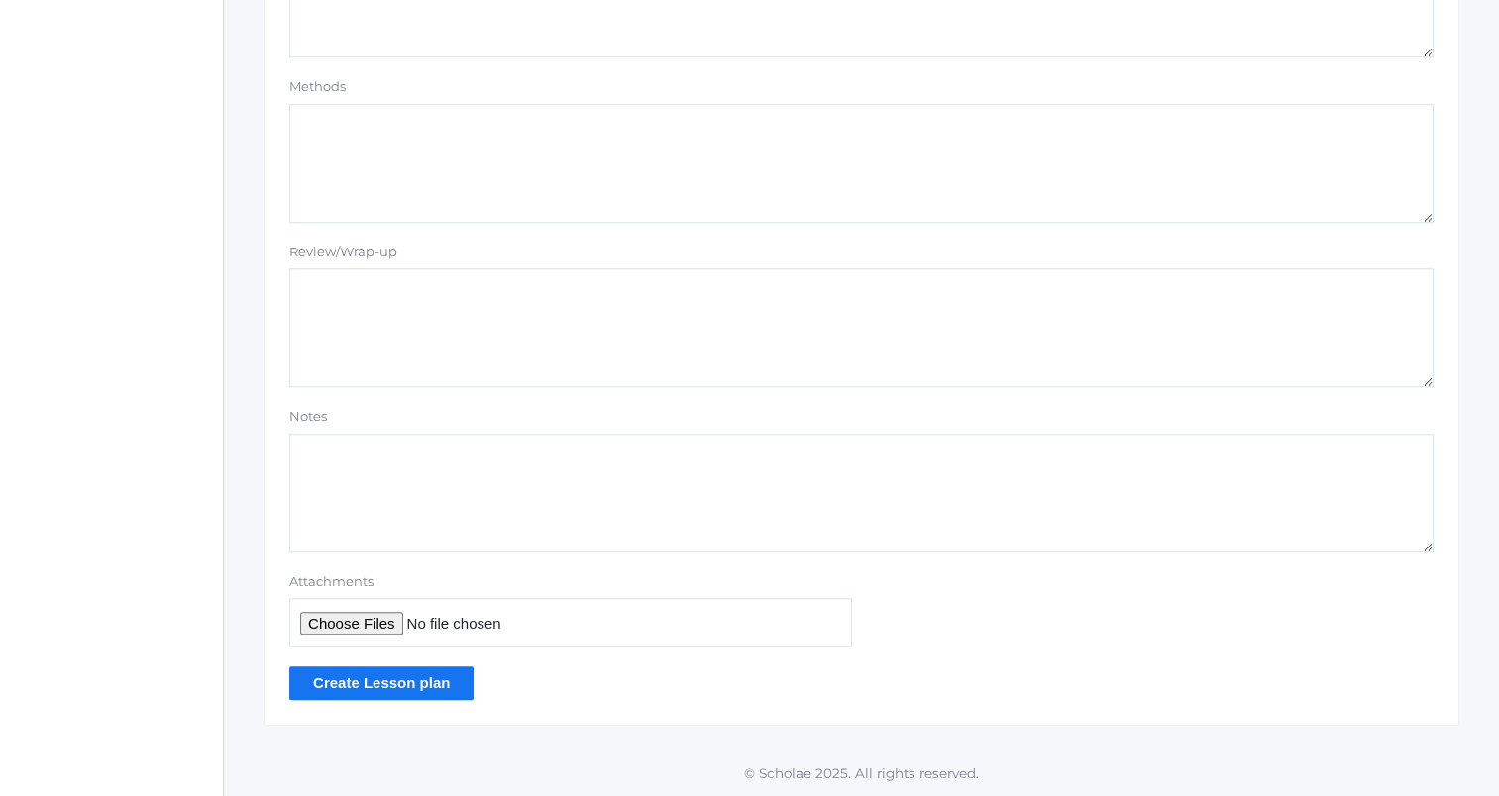
type textarea "Watch [PERSON_NAME] Start at 27:50 Intro: he is speaking at (I think) a [DEMOGR…"
click at [425, 685] on input "Create Lesson plan" at bounding box center [381, 683] width 184 height 33
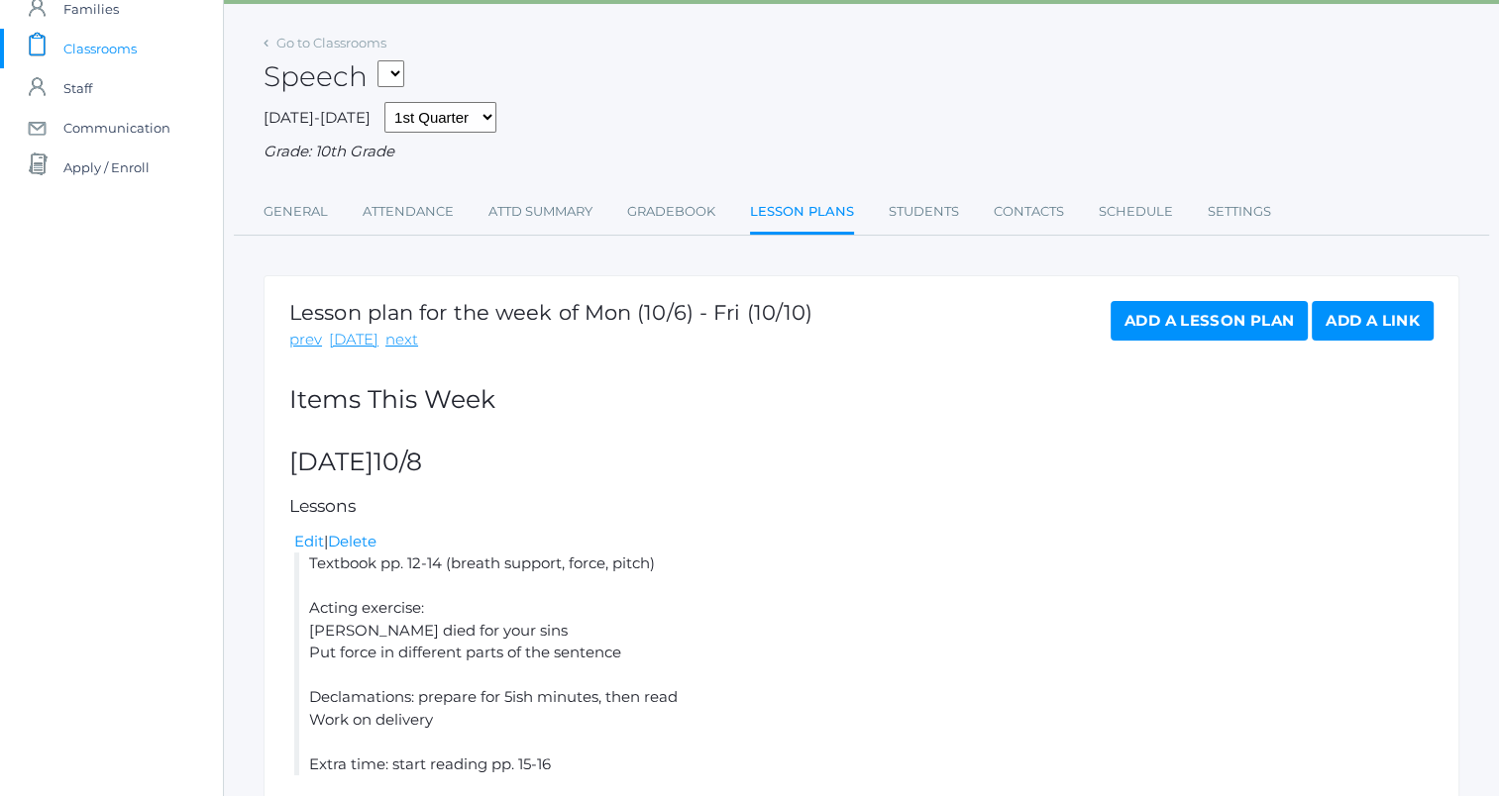
scroll to position [453, 0]
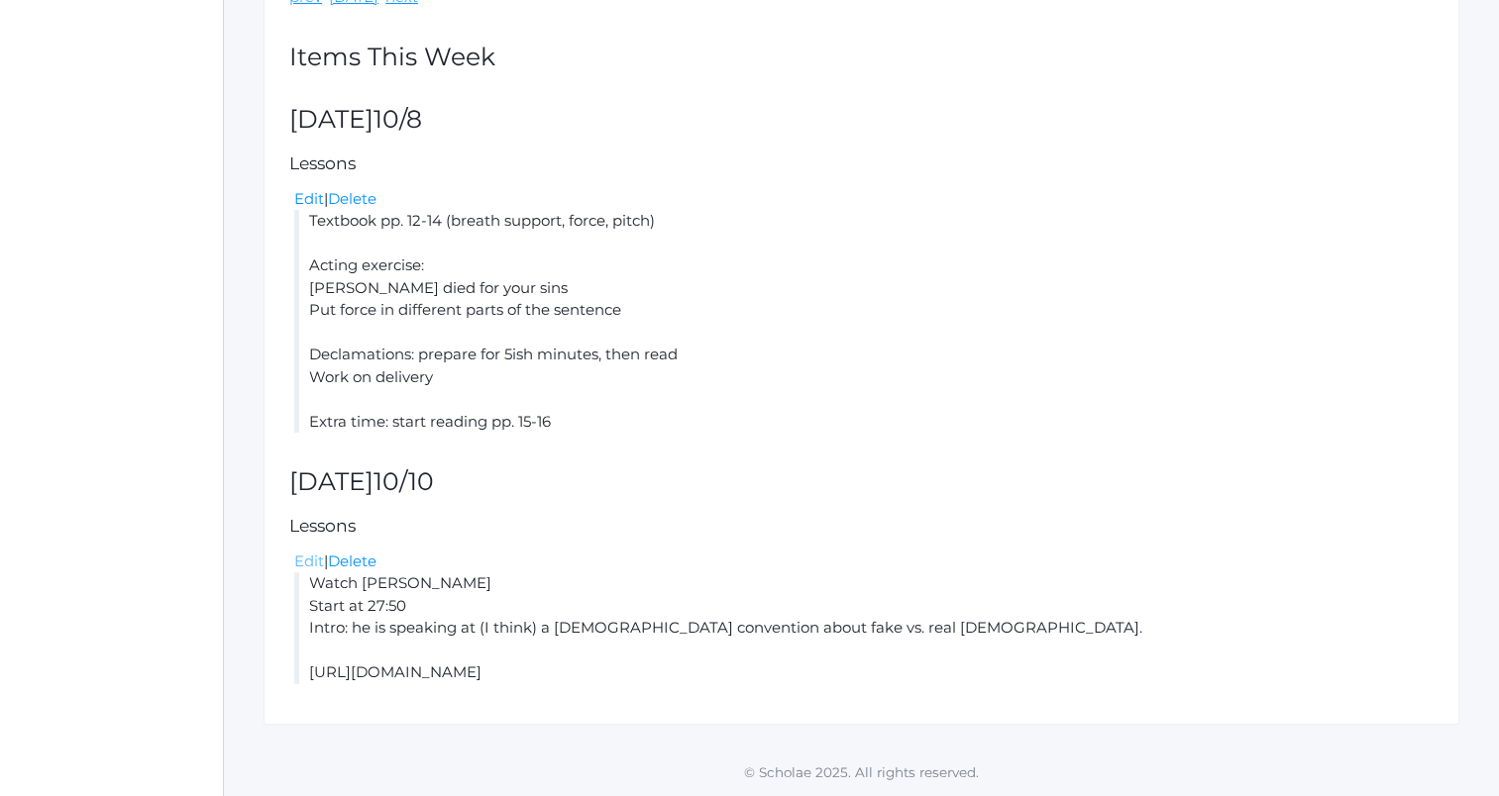
click at [306, 569] on link "Edit" at bounding box center [309, 561] width 30 height 19
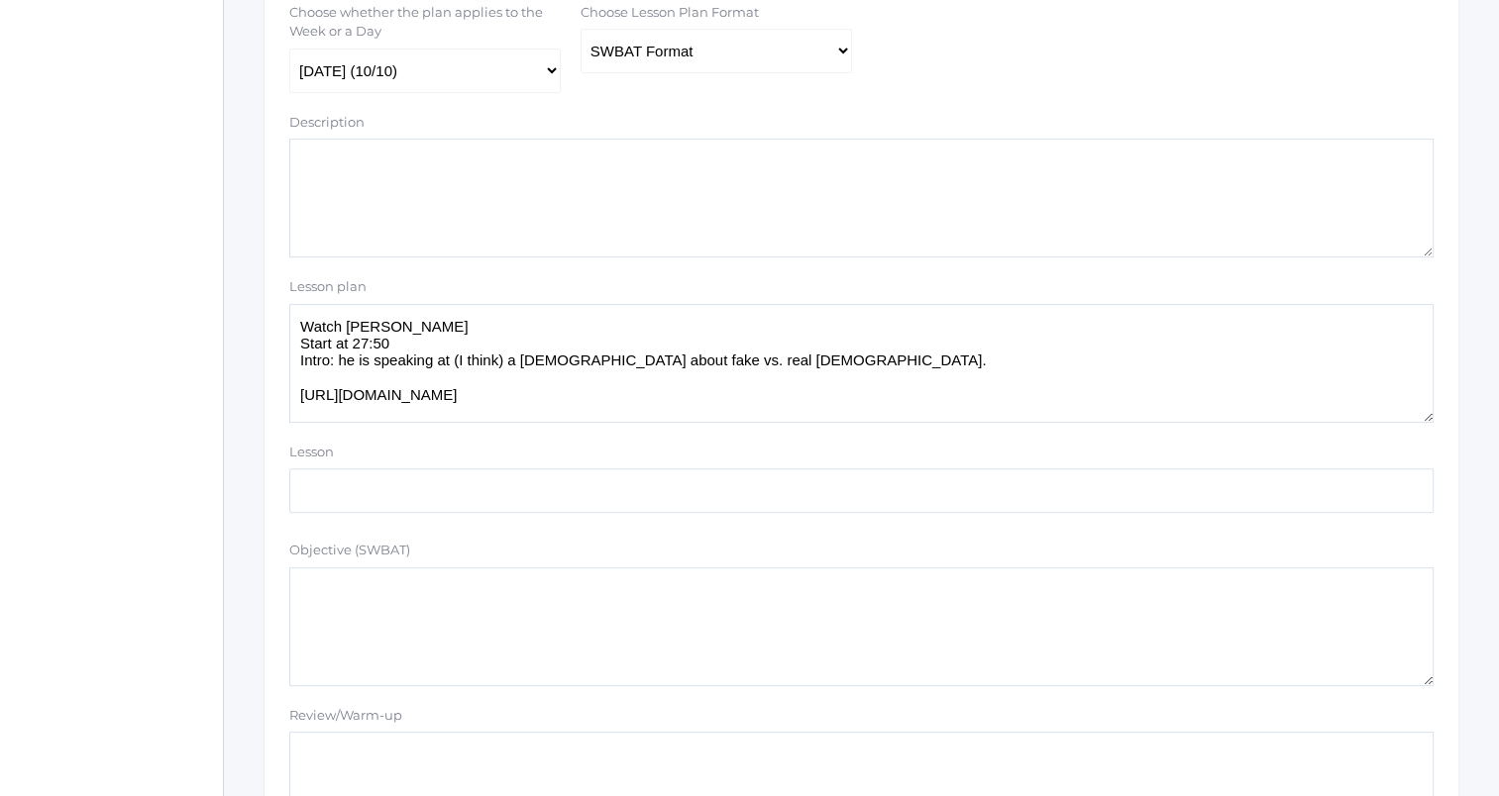
scroll to position [478, 0]
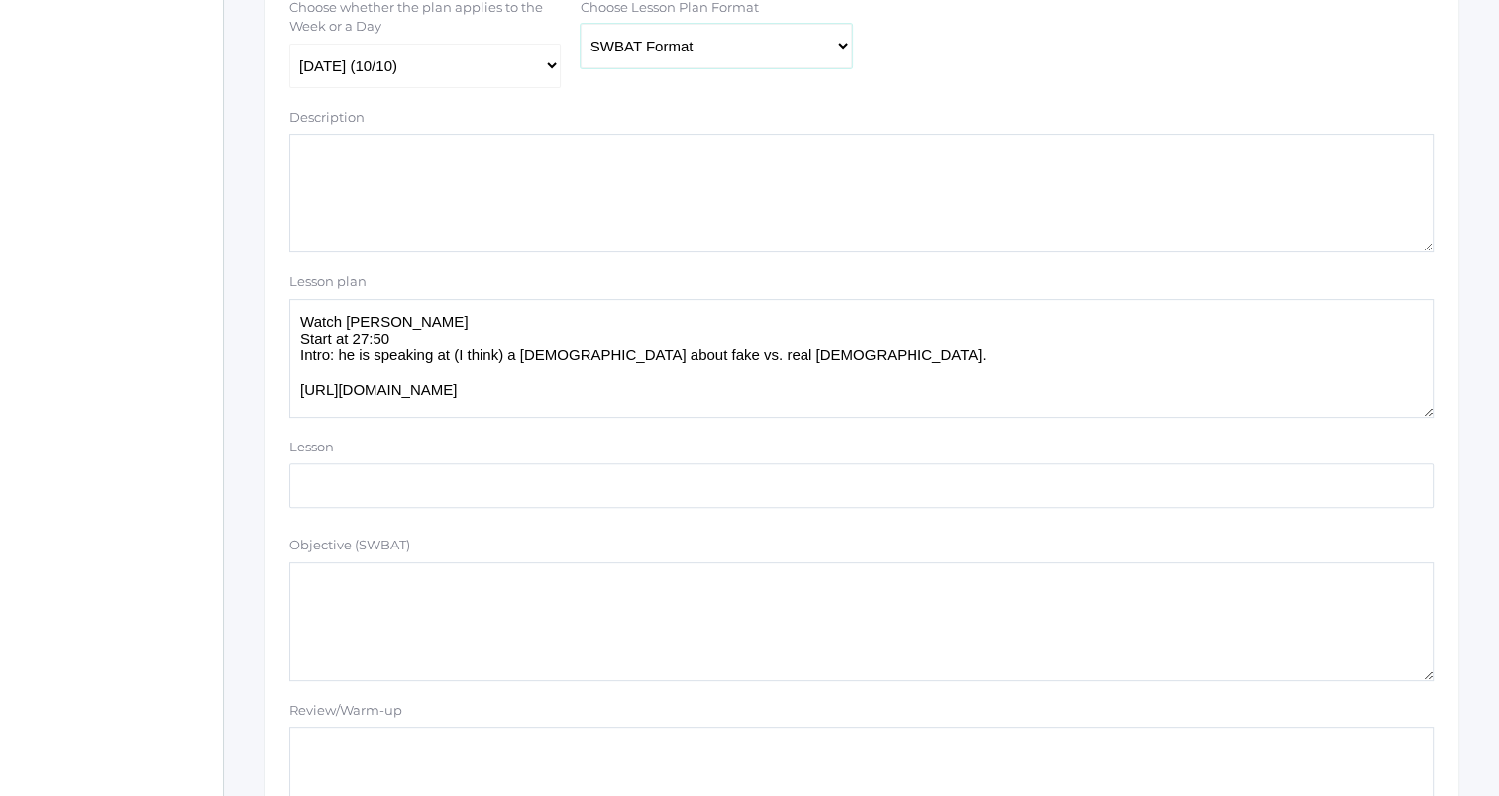
click at [757, 48] on select "Traditional Format SWBAT Format" at bounding box center [715, 46] width 271 height 45
select select "legacy"
click at [580, 25] on select "Traditional Format SWBAT Format" at bounding box center [715, 46] width 271 height 45
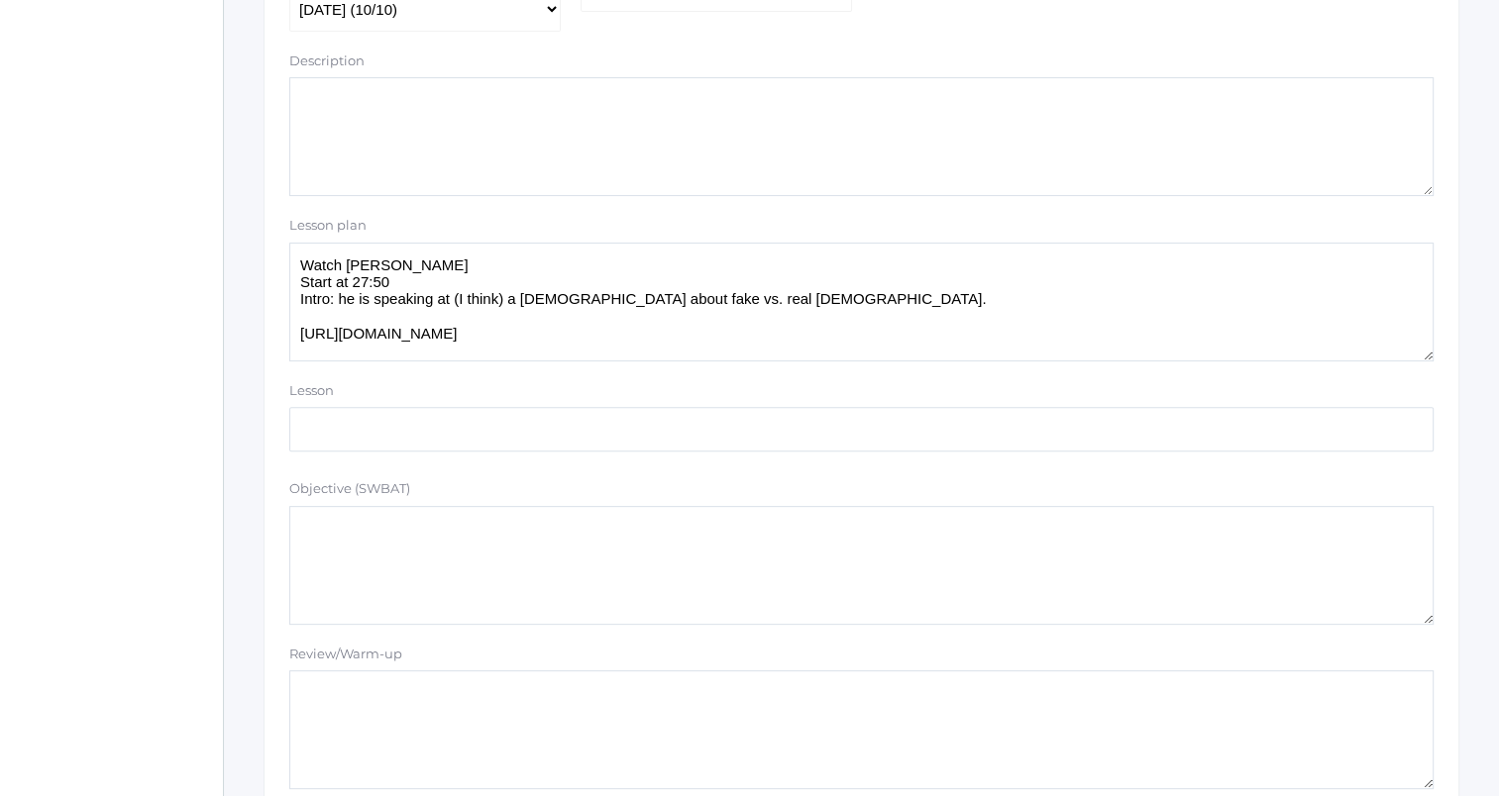
click at [713, 353] on textarea "Watch Paul Washer Start at 27:50 Intro: he is speaking at (I think) a Baptist c…" at bounding box center [861, 302] width 1144 height 119
click at [1031, 122] on textarea "Description" at bounding box center [861, 136] width 1144 height 119
click at [837, 350] on textarea "Watch Paul Washer Start at 27:50 Intro: he is speaking at (I think) a Baptist c…" at bounding box center [861, 302] width 1144 height 119
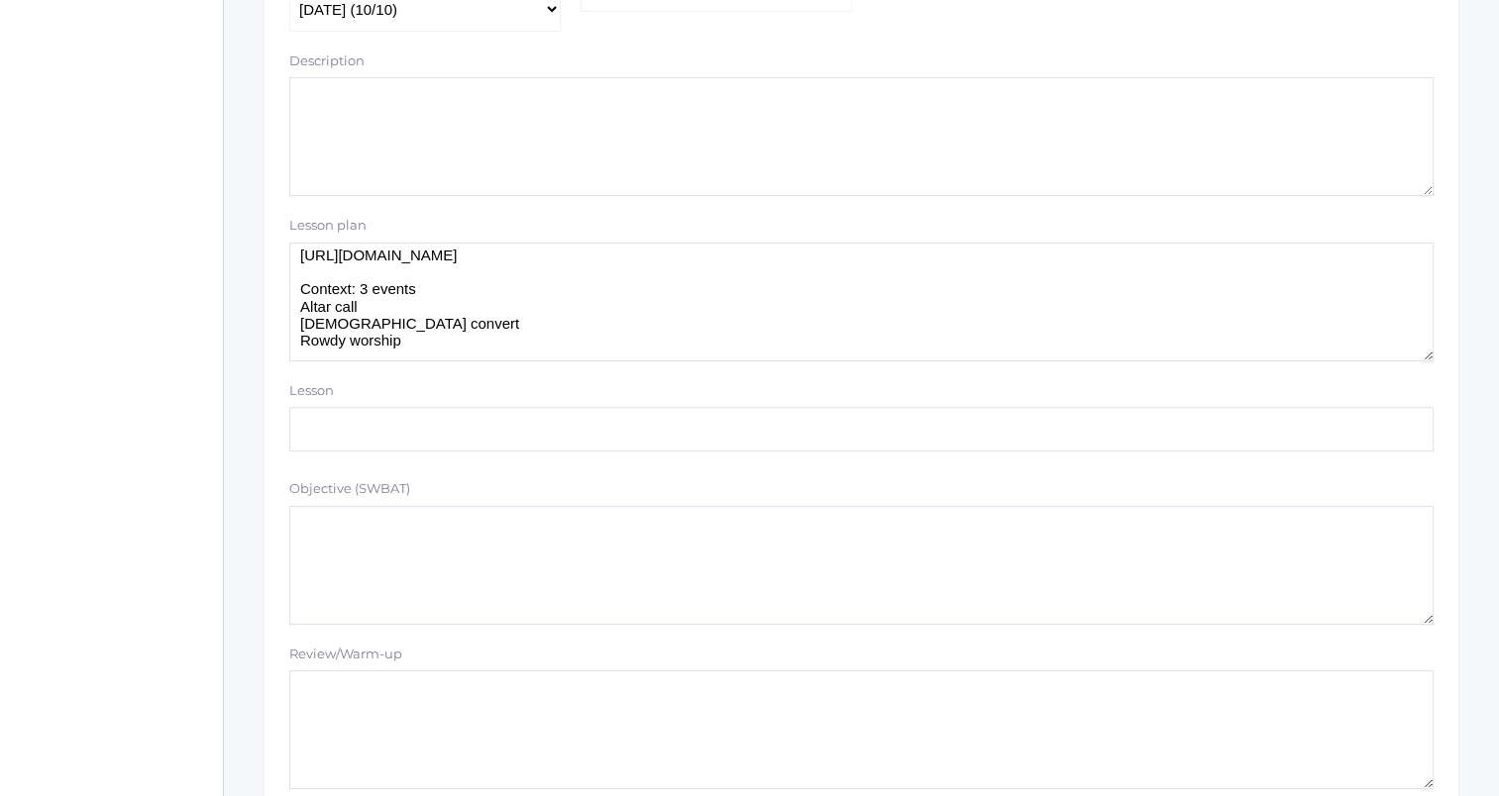
scroll to position [77, 0]
click at [595, 298] on textarea "Watch Paul Washer Start at 27:50 Intro: he is speaking at (I think) a Baptist c…" at bounding box center [861, 302] width 1144 height 119
click at [574, 284] on textarea "Watch Paul Washer Start at 27:50 Intro: he is speaking at (I think) a Baptist c…" at bounding box center [861, 302] width 1144 height 119
paste textarea "https://www.challies.com/vlog/what-made-paul-washers-shocking-message-so-very-s…"
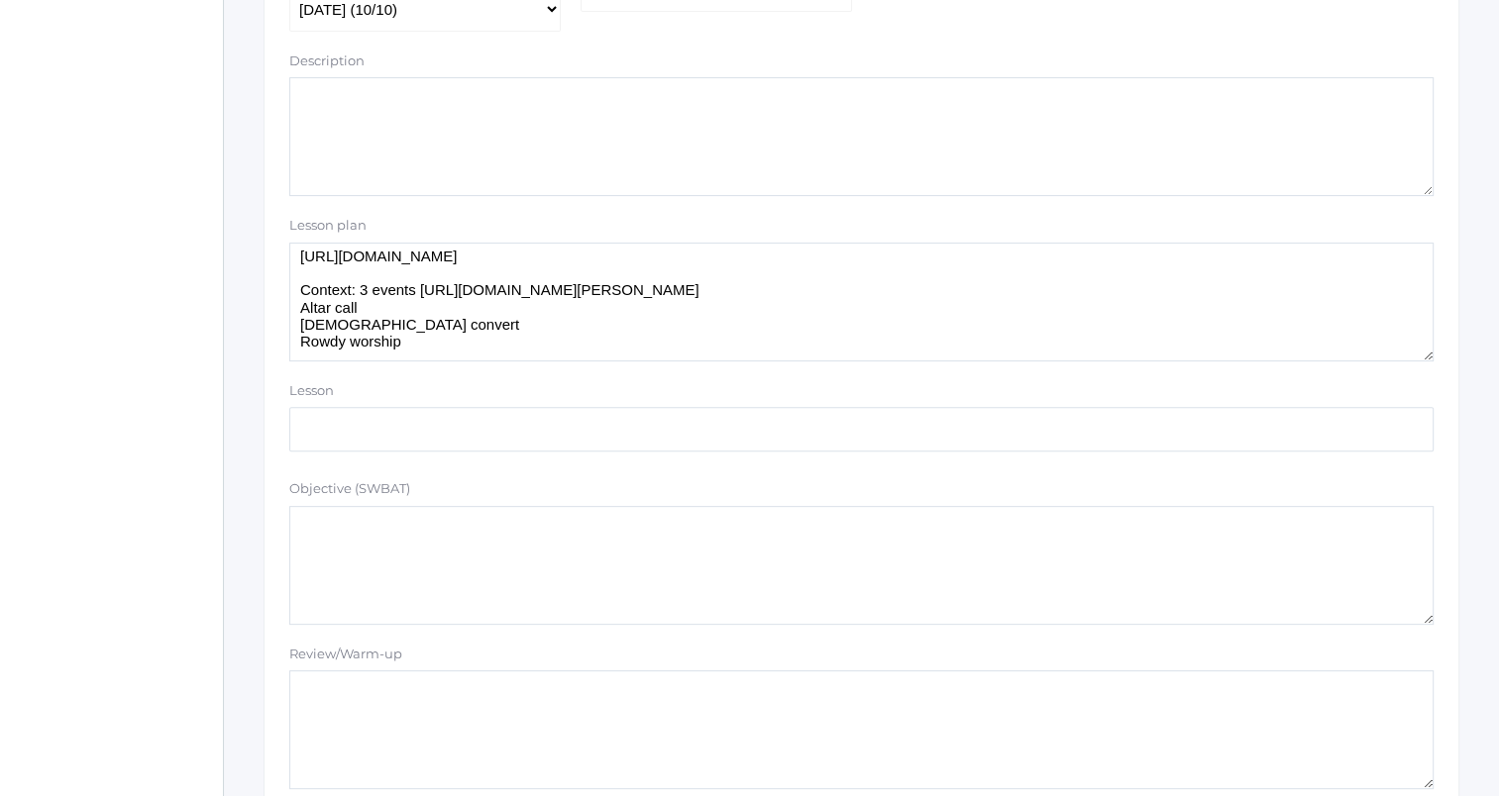
type textarea "Watch Paul Washer Start at 27:50 Intro: he is speaking at (I think) a Baptist c…"
click at [394, 255] on textarea "Watch Paul Washer Start at 27:50 Intro: he is speaking at (I think) a Baptist c…" at bounding box center [861, 302] width 1144 height 119
click at [634, 348] on textarea "Watch Paul Washer Start at 27:50 Intro: he is speaking at (I think) a Baptist c…" at bounding box center [861, 302] width 1144 height 119
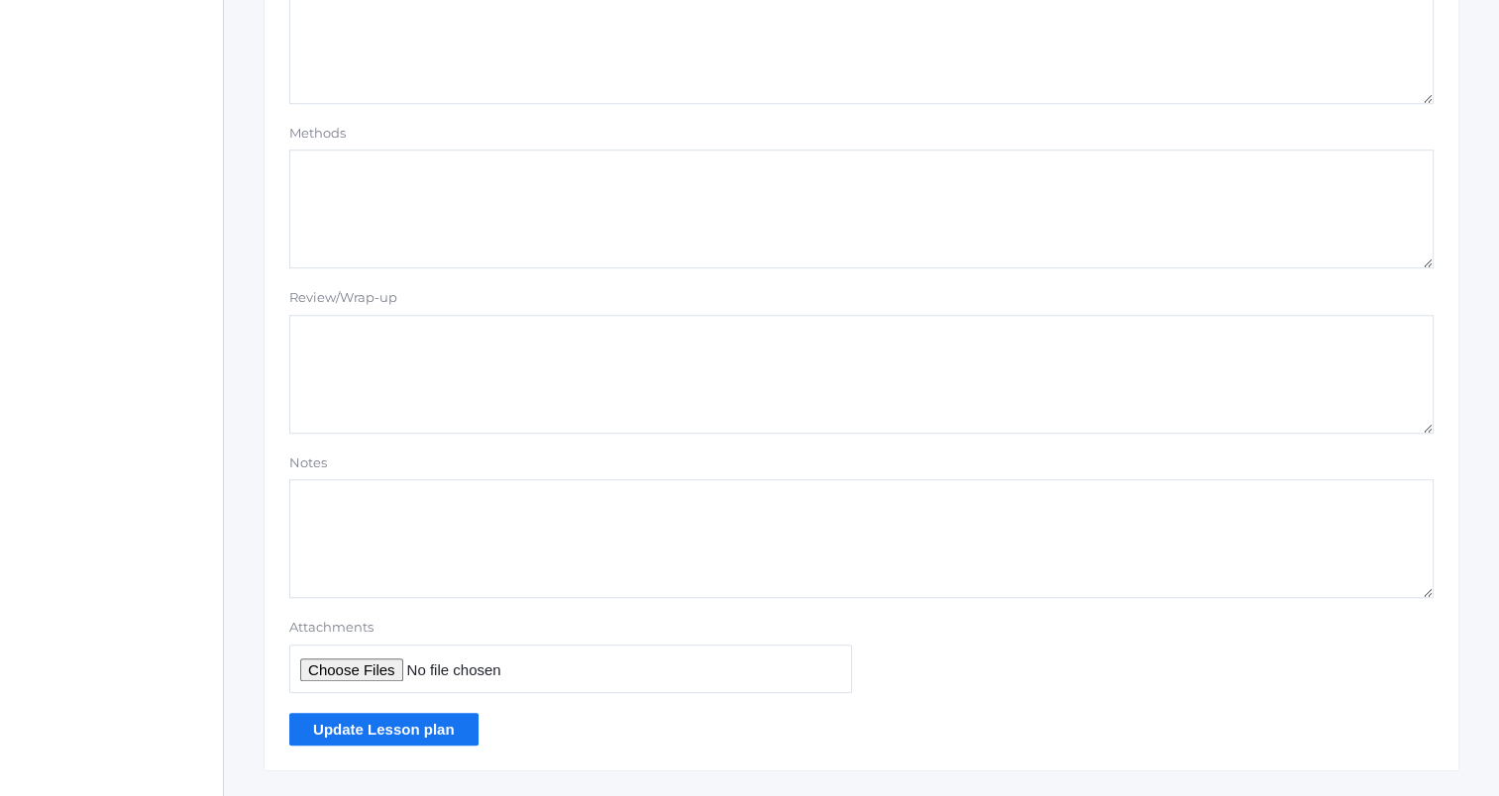
scroll to position [1675, 0]
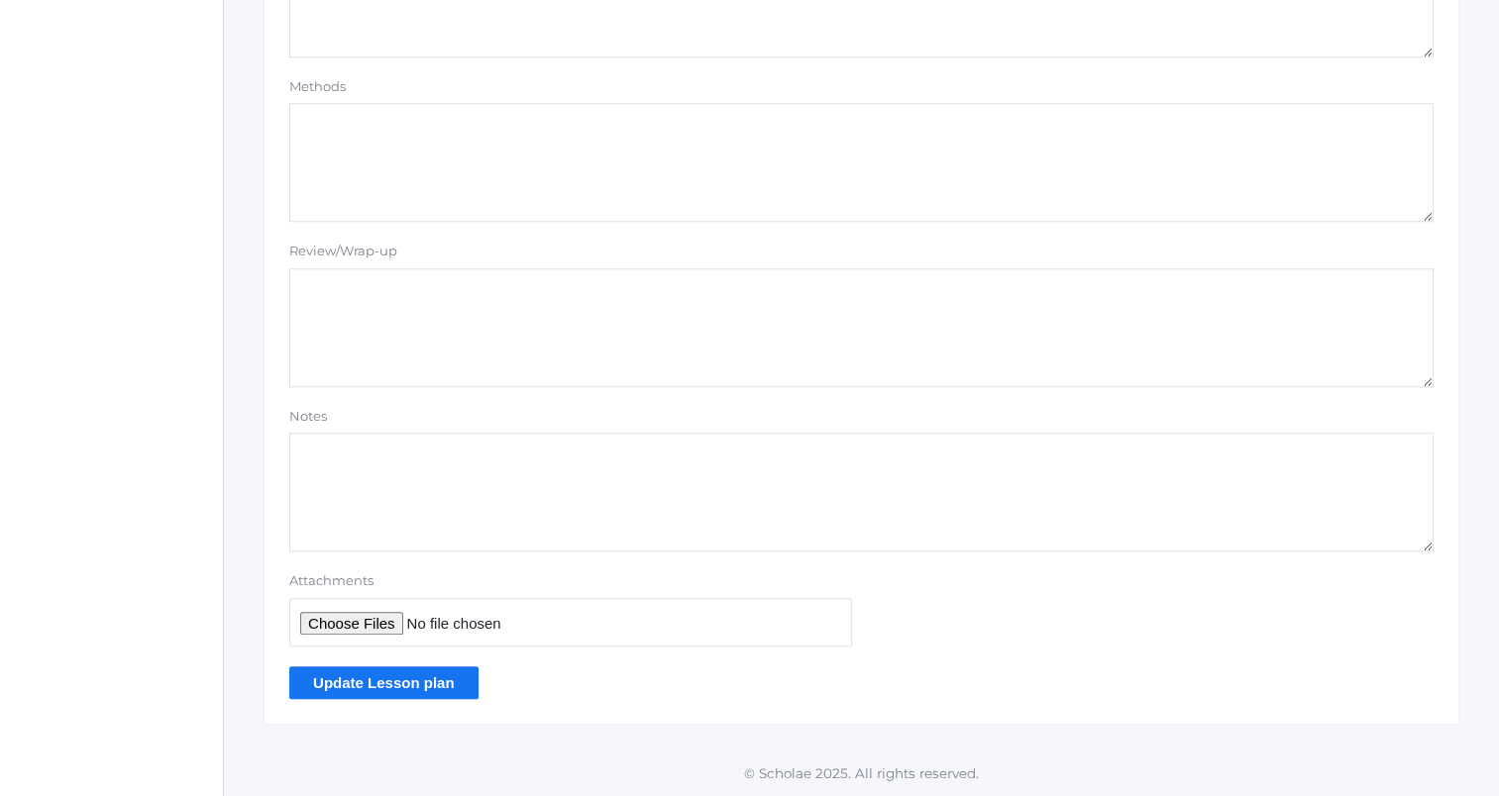
click at [436, 681] on input "Update Lesson plan" at bounding box center [383, 683] width 189 height 33
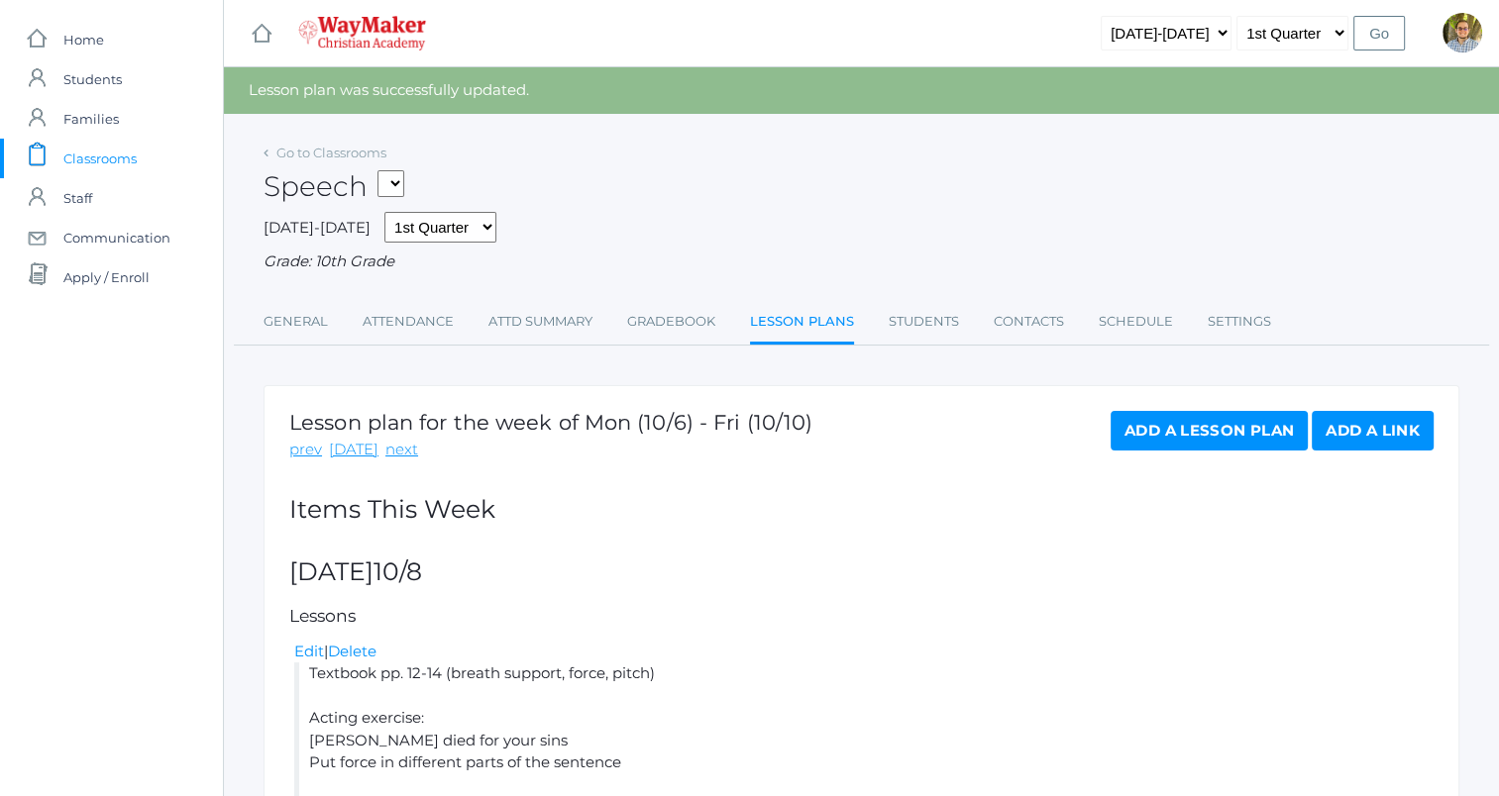
click at [111, 152] on span "Classrooms" at bounding box center [99, 159] width 73 height 40
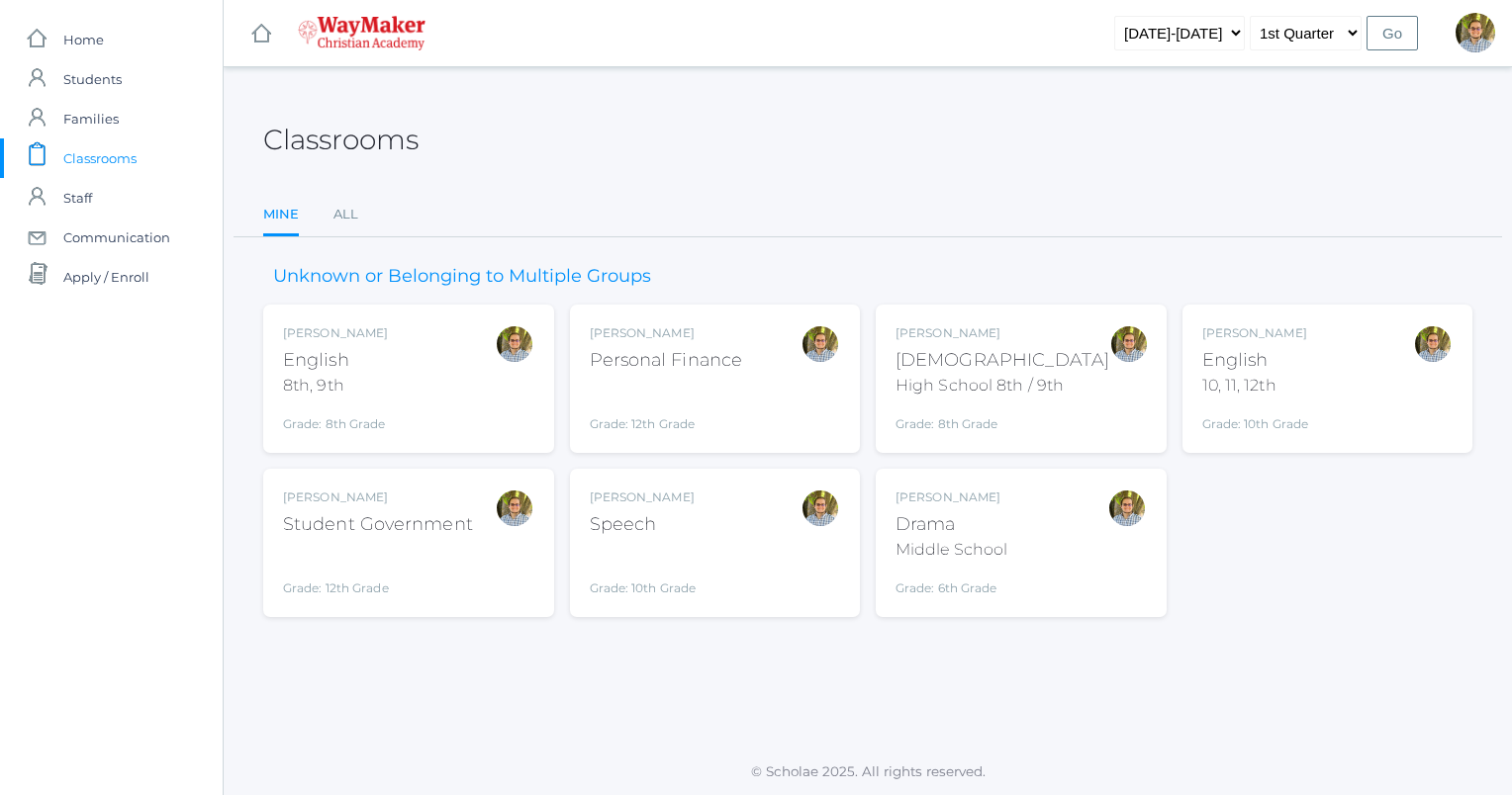
click at [1041, 569] on div "[PERSON_NAME] Drama Middle School Grade: 6th Grade THEATER" at bounding box center [1021, 542] width 252 height 109
